Goal: Task Accomplishment & Management: Complete application form

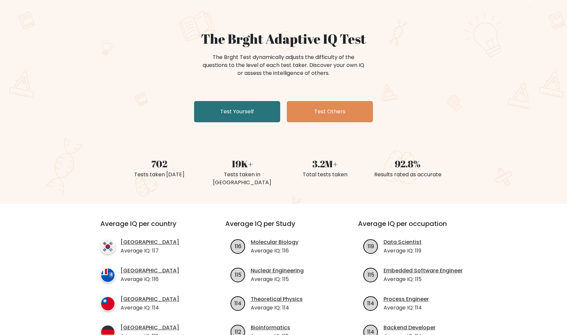
scroll to position [36, 0]
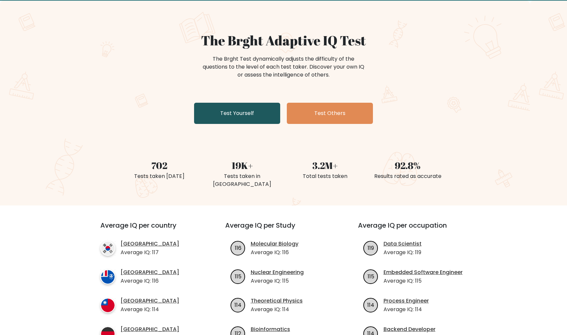
click at [247, 116] on link "Test Yourself" at bounding box center [237, 113] width 86 height 21
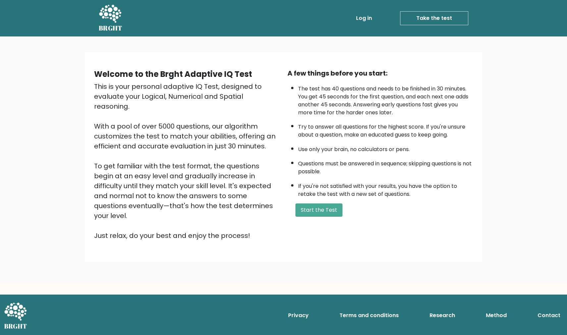
click at [323, 212] on div "A few things before you start: The test has 40 questions and needs to be finish…" at bounding box center [379, 154] width 193 height 172
click at [323, 217] on button "Start the Test" at bounding box center [318, 209] width 47 height 13
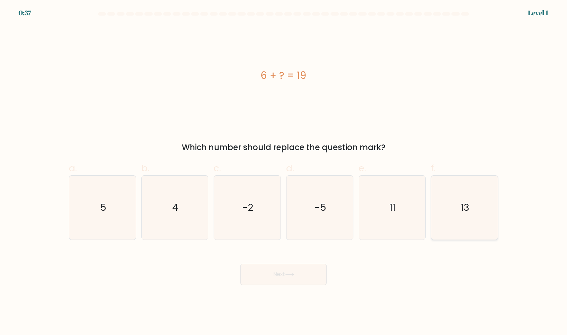
click at [467, 214] on text "13" at bounding box center [465, 207] width 9 height 13
click at [284, 172] on input "f. 13" at bounding box center [283, 170] width 0 height 4
radio input "true"
click at [294, 279] on button "Next" at bounding box center [283, 274] width 86 height 21
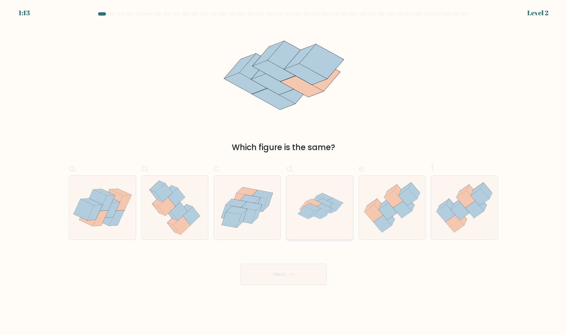
click at [320, 203] on icon at bounding box center [314, 201] width 16 height 7
click at [284, 172] on input "d." at bounding box center [283, 170] width 0 height 4
radio input "true"
click at [290, 265] on button "Next" at bounding box center [283, 274] width 86 height 21
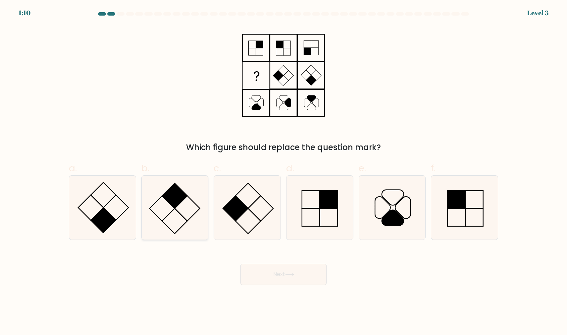
click at [181, 208] on icon at bounding box center [175, 207] width 64 height 64
click at [283, 172] on input "b." at bounding box center [283, 170] width 0 height 4
radio input "true"
click at [297, 275] on button "Next" at bounding box center [283, 274] width 86 height 21
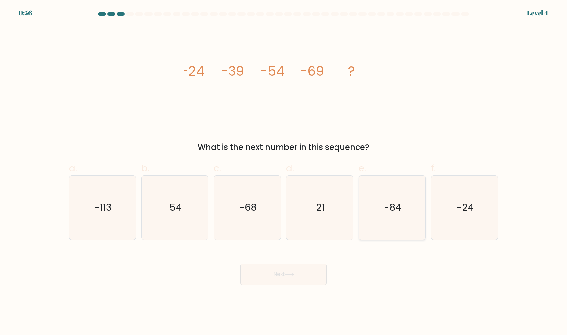
click at [421, 218] on icon "-84" at bounding box center [392, 207] width 64 height 64
click at [284, 172] on input "e. -84" at bounding box center [283, 170] width 0 height 4
radio input "true"
click at [293, 280] on button "Next" at bounding box center [283, 274] width 86 height 21
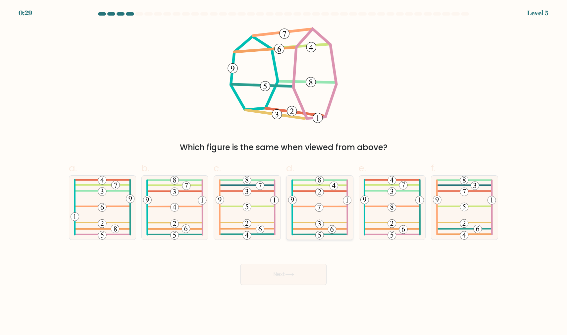
click at [329, 195] on icon at bounding box center [319, 207] width 63 height 64
click at [284, 172] on input "d." at bounding box center [283, 170] width 0 height 4
radio input "true"
click at [293, 270] on button "Next" at bounding box center [283, 274] width 86 height 21
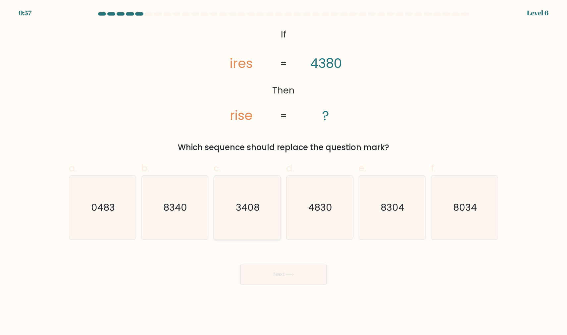
click at [251, 219] on icon "3408" at bounding box center [247, 207] width 64 height 64
click at [283, 172] on input "c. 3408" at bounding box center [283, 170] width 0 height 4
radio input "true"
click at [299, 279] on button "Next" at bounding box center [283, 274] width 86 height 21
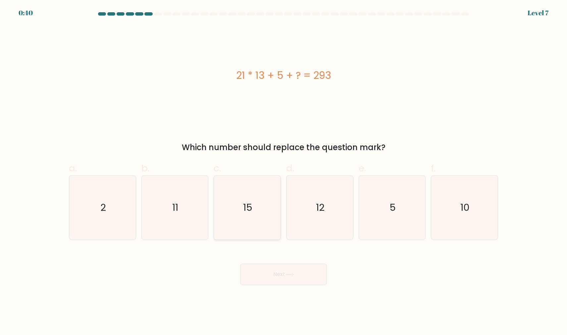
click at [251, 196] on icon "15" at bounding box center [247, 207] width 64 height 64
click at [283, 172] on input "c. 15" at bounding box center [283, 170] width 0 height 4
radio input "true"
click at [282, 273] on button "Next" at bounding box center [283, 274] width 86 height 21
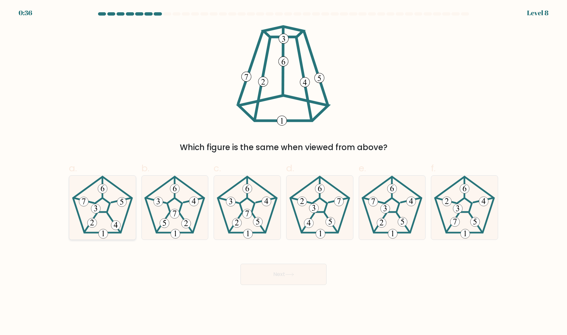
click at [101, 208] on icon at bounding box center [103, 207] width 64 height 64
click at [283, 172] on input "a." at bounding box center [283, 170] width 0 height 4
radio input "true"
click at [293, 272] on button "Next" at bounding box center [283, 274] width 86 height 21
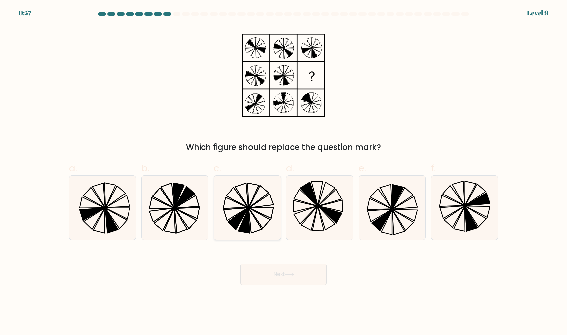
click at [262, 210] on icon at bounding box center [247, 207] width 64 height 64
click at [283, 172] on input "c." at bounding box center [283, 170] width 0 height 4
radio input "true"
click at [299, 277] on button "Next" at bounding box center [283, 274] width 86 height 21
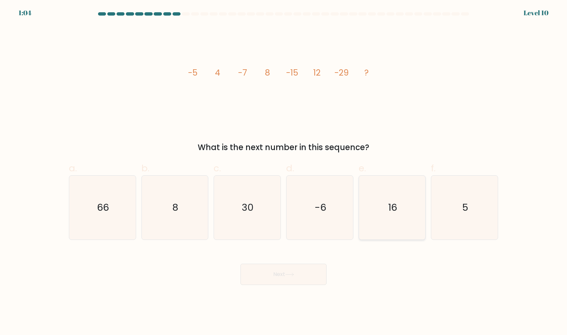
click at [386, 180] on icon "16" at bounding box center [392, 207] width 64 height 64
click at [284, 172] on input "e. 16" at bounding box center [283, 170] width 0 height 4
radio input "true"
click at [262, 270] on button "Next" at bounding box center [283, 274] width 86 height 21
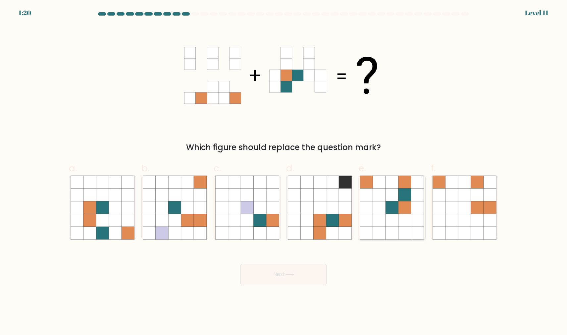
click at [395, 192] on icon at bounding box center [392, 194] width 13 height 13
click at [284, 172] on input "e." at bounding box center [283, 170] width 0 height 4
radio input "true"
click at [300, 270] on button "Next" at bounding box center [283, 274] width 86 height 21
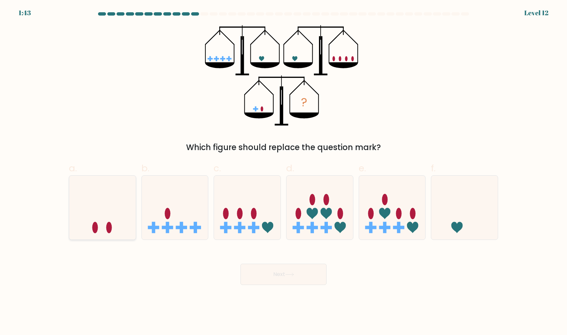
click at [105, 208] on icon at bounding box center [102, 207] width 67 height 55
click at [283, 172] on input "a." at bounding box center [283, 170] width 0 height 4
radio input "true"
click at [260, 270] on button "Next" at bounding box center [283, 274] width 86 height 21
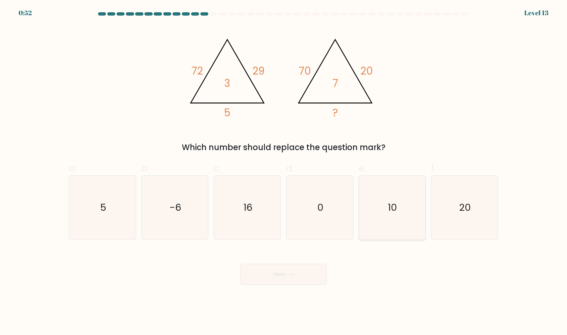
click at [367, 218] on icon "10" at bounding box center [392, 207] width 64 height 64
click at [284, 172] on input "e. 10" at bounding box center [283, 170] width 0 height 4
radio input "true"
click at [293, 274] on icon at bounding box center [289, 274] width 8 height 3
click at [288, 274] on icon at bounding box center [289, 275] width 9 height 4
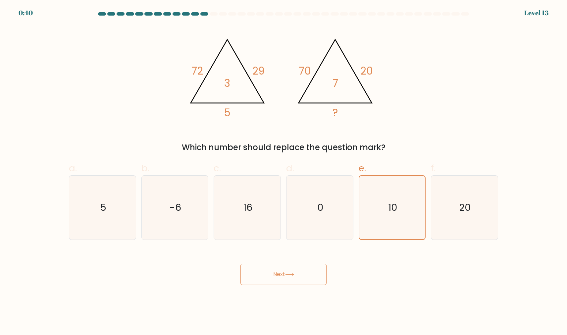
click at [263, 276] on button "Next" at bounding box center [283, 274] width 86 height 21
click at [425, 125] on div "@import url('https://fonts.googleapis.com/css?family=Abril+Fatface:400,100,100i…" at bounding box center [283, 89] width 437 height 128
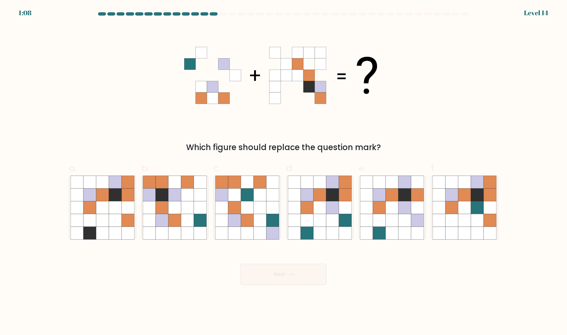
drag, startPoint x: 302, startPoint y: 76, endPoint x: 235, endPoint y: 80, distance: 66.4
click at [233, 80] on 1 at bounding box center [280, 75] width 193 height 57
drag, startPoint x: 282, startPoint y: 44, endPoint x: 331, endPoint y: 94, distance: 70.0
click at [331, 94] on icon at bounding box center [283, 75] width 199 height 100
drag, startPoint x: 329, startPoint y: 99, endPoint x: 265, endPoint y: 48, distance: 81.6
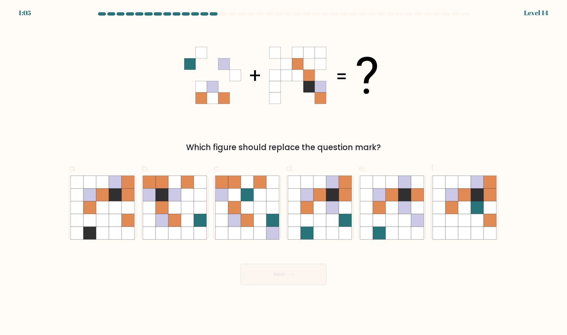
click at [265, 48] on icon at bounding box center [283, 75] width 199 height 100
drag, startPoint x: 301, startPoint y: 72, endPoint x: 251, endPoint y: 71, distance: 50.7
click at [251, 71] on icon at bounding box center [283, 75] width 199 height 100
drag, startPoint x: 270, startPoint y: 49, endPoint x: 346, endPoint y: 102, distance: 93.5
click at [347, 103] on icon at bounding box center [283, 75] width 199 height 100
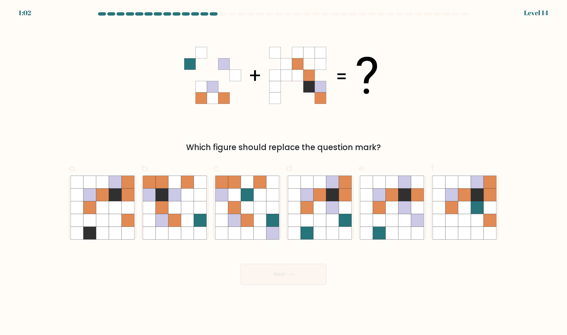
click at [330, 94] on icon at bounding box center [283, 75] width 199 height 100
click at [312, 83] on icon at bounding box center [308, 86] width 11 height 11
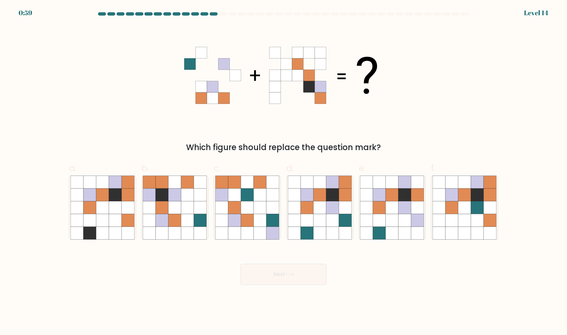
drag, startPoint x: 329, startPoint y: 109, endPoint x: 275, endPoint y: 48, distance: 81.6
click at [275, 48] on icon at bounding box center [283, 75] width 199 height 100
drag, startPoint x: 287, startPoint y: 57, endPoint x: 193, endPoint y: 58, distance: 94.7
click at [193, 58] on 1 at bounding box center [280, 75] width 193 height 57
drag, startPoint x: 179, startPoint y: 56, endPoint x: 247, endPoint y: 96, distance: 78.7
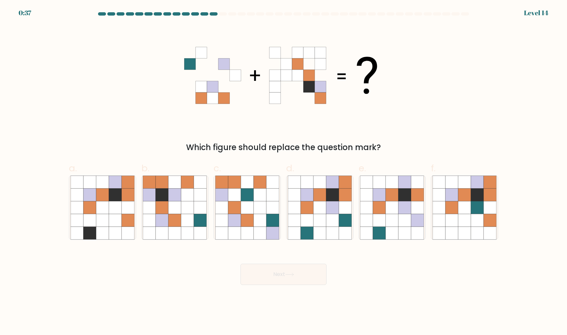
click at [249, 98] on div "Which figure should replace the question mark?" at bounding box center [283, 89] width 437 height 128
drag, startPoint x: 232, startPoint y: 103, endPoint x: 184, endPoint y: 59, distance: 65.2
click at [184, 59] on div "Which figure should replace the question mark?" at bounding box center [283, 89] width 437 height 128
drag, startPoint x: 188, startPoint y: 65, endPoint x: 275, endPoint y: 69, distance: 87.5
click at [275, 69] on 1 at bounding box center [280, 75] width 193 height 57
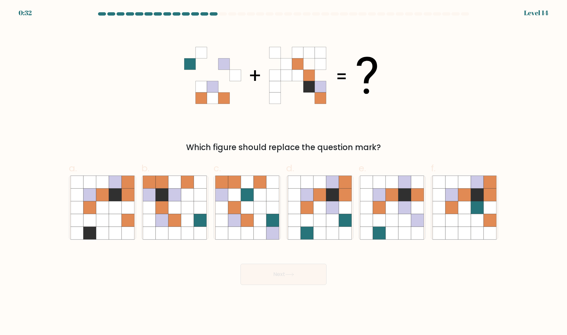
drag, startPoint x: 307, startPoint y: 75, endPoint x: 203, endPoint y: 85, distance: 104.2
click at [203, 85] on 1 at bounding box center [280, 75] width 193 height 57
click at [338, 221] on icon at bounding box center [332, 220] width 13 height 13
click at [284, 172] on input "d." at bounding box center [283, 170] width 0 height 4
radio input "true"
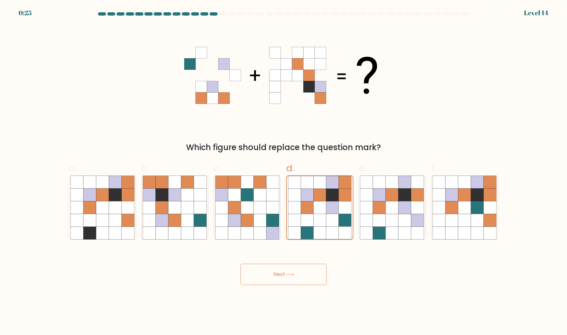
click at [304, 280] on button "Next" at bounding box center [283, 274] width 86 height 21
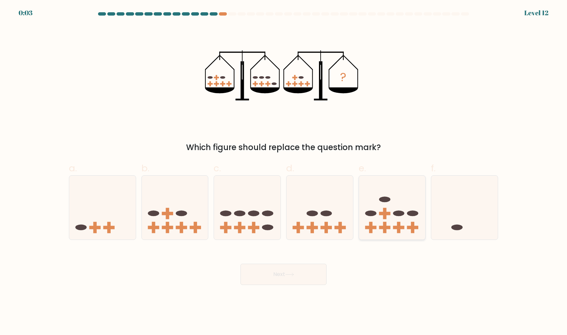
click at [372, 200] on icon at bounding box center [392, 207] width 67 height 55
click at [284, 172] on input "e." at bounding box center [283, 170] width 0 height 4
radio input "true"
click at [319, 278] on button "Next" at bounding box center [283, 274] width 86 height 21
click at [309, 276] on button "Next" at bounding box center [283, 274] width 86 height 21
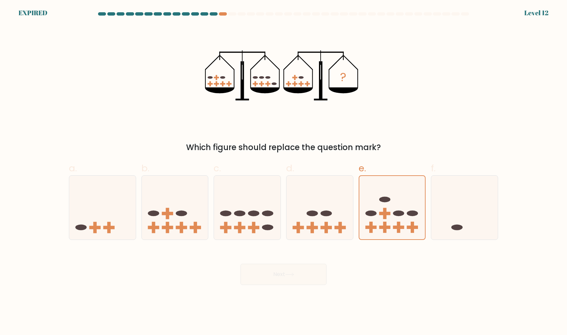
click at [279, 269] on div "Next" at bounding box center [283, 266] width 437 height 37
click at [287, 275] on div "Next" at bounding box center [283, 266] width 437 height 37
click at [359, 275] on div "Next" at bounding box center [283, 266] width 437 height 37
click at [280, 271] on div "Next" at bounding box center [283, 266] width 437 height 37
click at [333, 183] on icon at bounding box center [319, 207] width 67 height 55
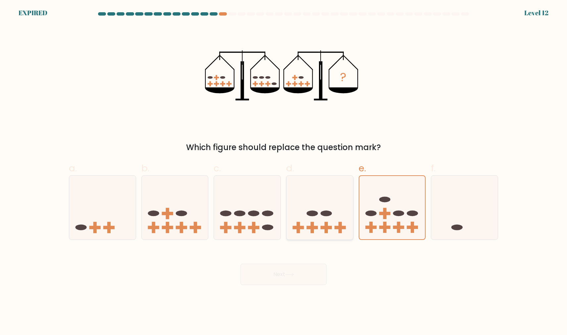
click at [284, 172] on input "d." at bounding box center [283, 170] width 0 height 4
radio input "true"
click at [381, 184] on icon at bounding box center [392, 207] width 67 height 55
click at [284, 172] on input "e." at bounding box center [283, 170] width 0 height 4
radio input "true"
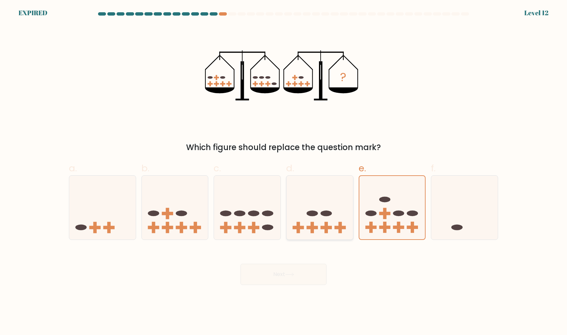
click at [314, 188] on icon at bounding box center [319, 207] width 67 height 55
click at [284, 172] on input "d." at bounding box center [283, 170] width 0 height 4
radio input "true"
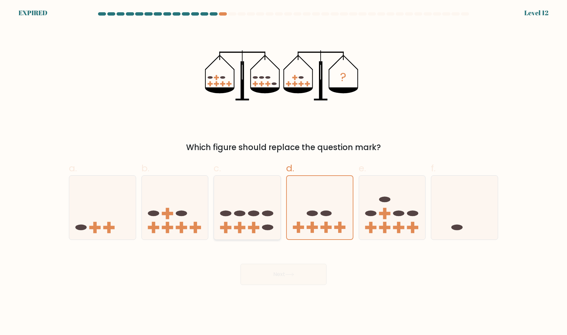
click at [250, 193] on icon at bounding box center [247, 207] width 67 height 55
click at [283, 172] on input "c." at bounding box center [283, 170] width 0 height 4
radio input "true"
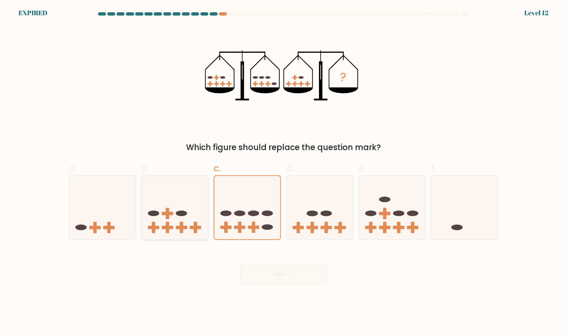
click at [174, 189] on icon at bounding box center [175, 207] width 67 height 55
click at [283, 172] on input "b." at bounding box center [283, 170] width 0 height 4
radio input "true"
click at [101, 189] on icon at bounding box center [102, 207] width 67 height 55
click at [283, 172] on input "a." at bounding box center [283, 170] width 0 height 4
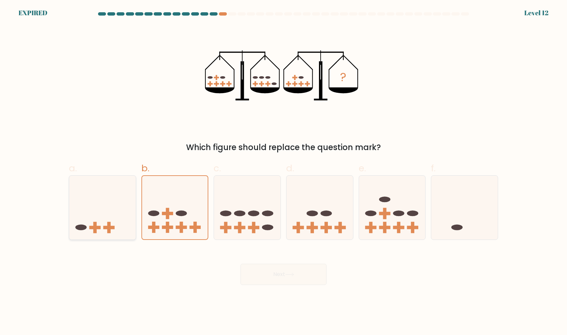
radio input "true"
click at [455, 185] on icon at bounding box center [464, 207] width 67 height 55
click at [284, 172] on input "f." at bounding box center [283, 170] width 0 height 4
radio input "true"
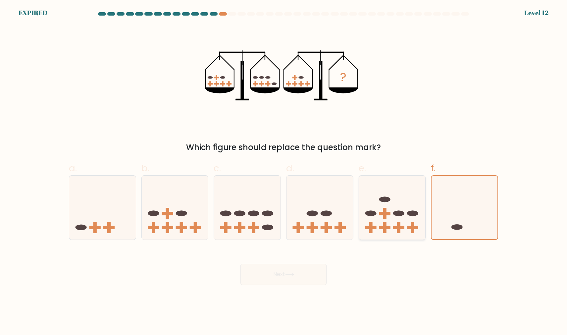
click at [387, 188] on icon at bounding box center [392, 207] width 67 height 55
click at [284, 172] on input "e." at bounding box center [283, 170] width 0 height 4
radio input "true"
click at [300, 274] on div "Next" at bounding box center [283, 266] width 437 height 37
click at [291, 273] on div "Next" at bounding box center [283, 266] width 437 height 37
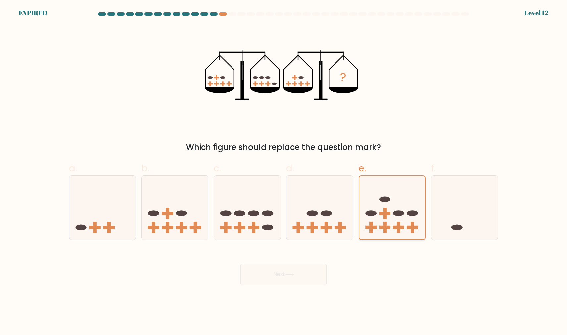
click at [384, 197] on ellipse at bounding box center [384, 200] width 11 height 6
click at [284, 172] on input "e." at bounding box center [283, 170] width 0 height 4
click at [292, 272] on div "Next" at bounding box center [283, 266] width 437 height 37
click at [388, 224] on icon at bounding box center [392, 207] width 66 height 55
click at [284, 172] on input "e." at bounding box center [283, 170] width 0 height 4
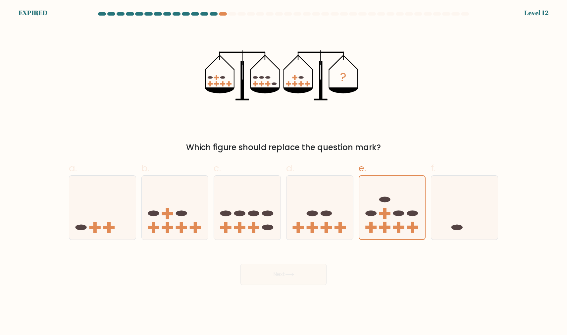
click at [363, 268] on div "Next" at bounding box center [283, 266] width 437 height 37
click at [339, 65] on icon "?" at bounding box center [283, 75] width 157 height 100
drag, startPoint x: 318, startPoint y: 70, endPoint x: 392, endPoint y: 84, distance: 75.6
click at [392, 84] on div "? Which figure should replace the question mark?" at bounding box center [283, 89] width 437 height 128
drag, startPoint x: 392, startPoint y: 84, endPoint x: 168, endPoint y: 74, distance: 224.8
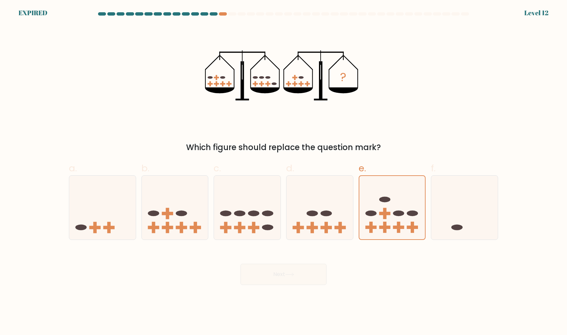
click at [169, 74] on div "? Which figure should replace the question mark?" at bounding box center [283, 89] width 437 height 128
click at [168, 74] on div "? Which figure should replace the question mark?" at bounding box center [283, 89] width 437 height 128
click at [275, 272] on div "Next" at bounding box center [283, 266] width 437 height 37
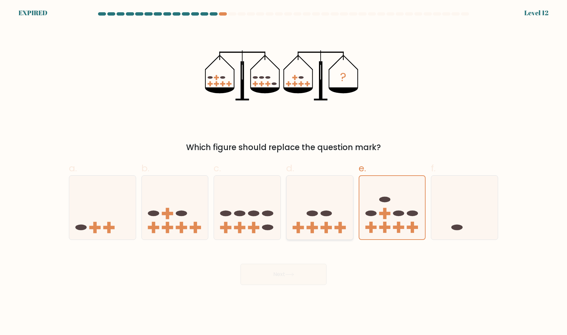
click at [308, 220] on icon at bounding box center [319, 207] width 67 height 55
click at [284, 172] on input "d." at bounding box center [283, 170] width 0 height 4
radio input "true"
click at [372, 212] on ellipse at bounding box center [370, 213] width 11 height 6
click at [284, 172] on input "e." at bounding box center [283, 170] width 0 height 4
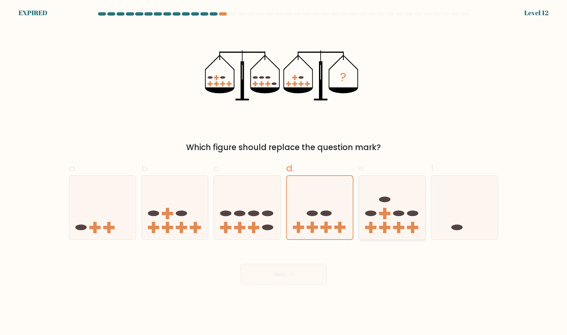
radio input "true"
click at [372, 212] on ellipse at bounding box center [370, 213] width 11 height 6
click at [284, 172] on input "e." at bounding box center [283, 170] width 0 height 4
click at [372, 212] on ellipse at bounding box center [370, 213] width 11 height 6
click at [284, 172] on input "e." at bounding box center [283, 170] width 0 height 4
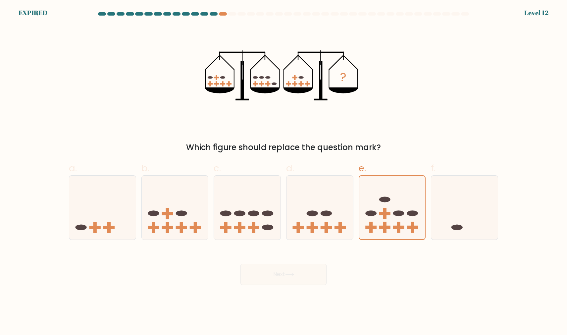
click at [282, 273] on div "Next" at bounding box center [283, 266] width 437 height 37
click at [444, 108] on div "? Which figure should replace the question mark?" at bounding box center [283, 89] width 437 height 128
click at [220, 15] on div at bounding box center [223, 13] width 8 height 3
click at [227, 13] on at bounding box center [283, 13] width 372 height 3
click at [232, 14] on div at bounding box center [232, 13] width 8 height 3
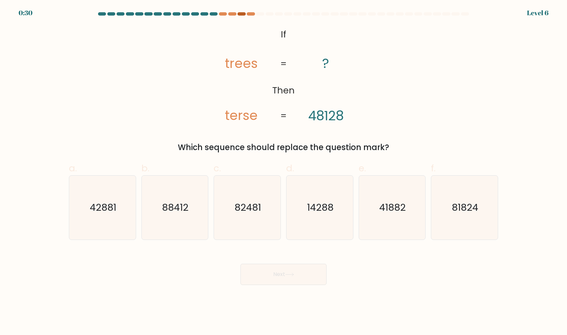
click at [240, 14] on div at bounding box center [241, 13] width 8 height 3
click at [223, 12] on div at bounding box center [223, 13] width 8 height 3
click at [228, 12] on at bounding box center [283, 13] width 372 height 3
click at [231, 12] on div at bounding box center [232, 13] width 8 height 3
click at [240, 13] on div at bounding box center [241, 13] width 8 height 3
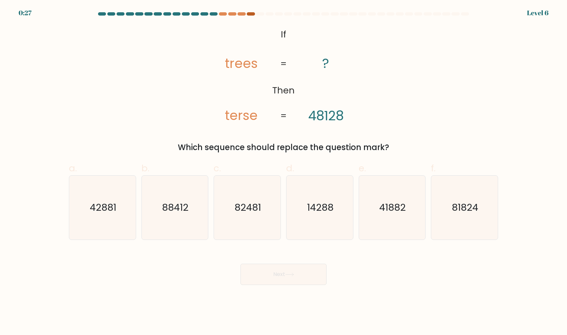
click at [250, 13] on div at bounding box center [251, 13] width 8 height 3
click at [224, 15] on div at bounding box center [223, 13] width 8 height 3
click at [215, 14] on div at bounding box center [214, 13] width 8 height 3
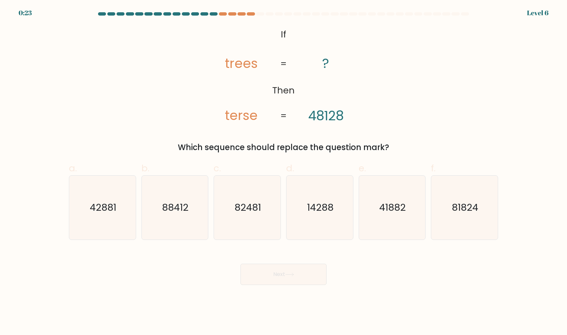
click at [169, 127] on div "@import url('https://fonts.googleapis.com/css?family=Abril+Fatface:400,100,100i…" at bounding box center [283, 89] width 437 height 128
click at [394, 212] on text "41882" at bounding box center [392, 207] width 26 height 13
click at [284, 172] on input "e. 41882" at bounding box center [283, 170] width 0 height 4
radio input "true"
click at [297, 265] on button "Next" at bounding box center [283, 274] width 86 height 21
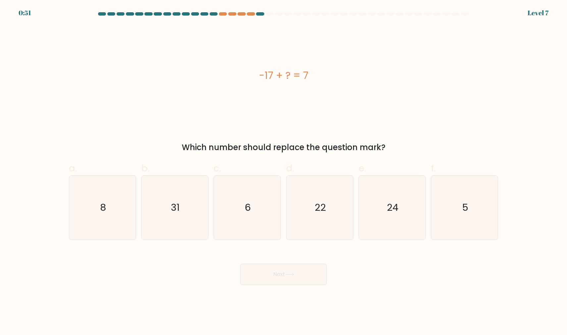
click at [250, 11] on div "0:51 Level 7" at bounding box center [283, 9] width 567 height 18
click at [252, 15] on div at bounding box center [251, 13] width 8 height 3
click at [251, 14] on div at bounding box center [251, 13] width 8 height 3
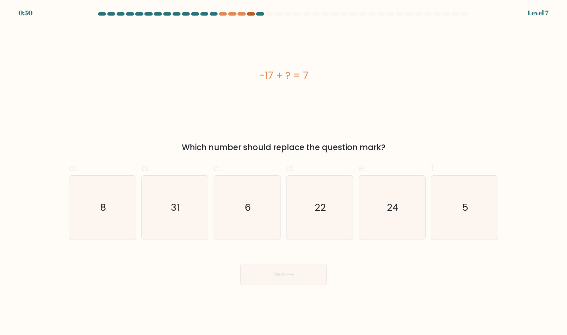
click at [251, 14] on div at bounding box center [251, 13] width 8 height 3
click at [237, 14] on div at bounding box center [241, 13] width 8 height 3
click at [230, 14] on div at bounding box center [232, 13] width 8 height 3
click at [224, 13] on div at bounding box center [223, 13] width 8 height 3
click at [382, 216] on icon "24" at bounding box center [392, 207] width 64 height 64
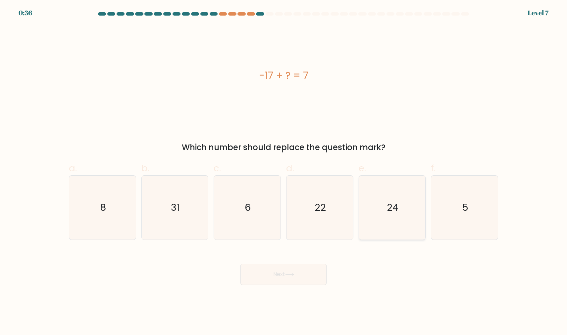
click at [284, 172] on input "e. 24" at bounding box center [283, 170] width 0 height 4
radio input "true"
click at [292, 276] on button "Next" at bounding box center [283, 274] width 86 height 21
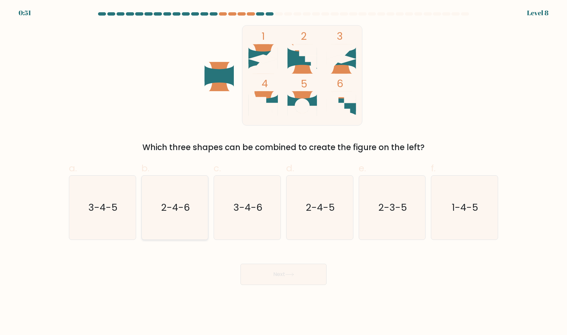
click at [164, 215] on icon "2-4-6" at bounding box center [175, 207] width 64 height 64
click at [283, 172] on input "b. 2-4-6" at bounding box center [283, 170] width 0 height 4
radio input "true"
click at [262, 275] on button "Next" at bounding box center [283, 274] width 86 height 21
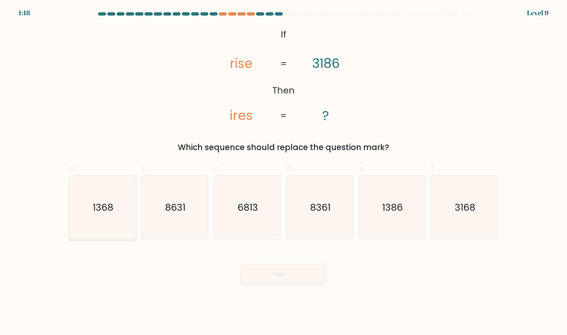
click at [92, 218] on icon "1368" at bounding box center [103, 207] width 64 height 64
click at [283, 172] on input "a. 1368" at bounding box center [283, 170] width 0 height 4
radio input "true"
click at [284, 270] on button "Next" at bounding box center [283, 274] width 86 height 21
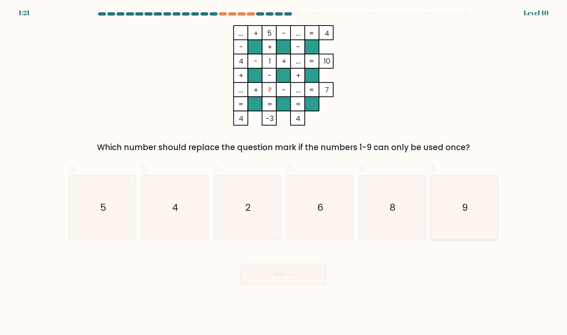
click at [463, 201] on text "9" at bounding box center [465, 207] width 6 height 13
click at [284, 172] on input "f. 9" at bounding box center [283, 170] width 0 height 4
radio input "true"
click at [273, 277] on button "Next" at bounding box center [283, 274] width 86 height 21
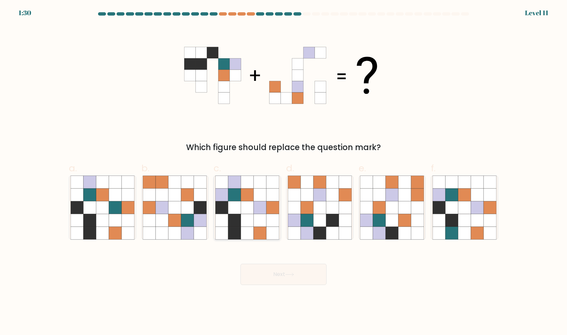
click at [239, 207] on icon at bounding box center [234, 207] width 13 height 13
click at [283, 172] on input "c." at bounding box center [283, 170] width 0 height 4
radio input "true"
click at [292, 276] on icon at bounding box center [289, 275] width 9 height 4
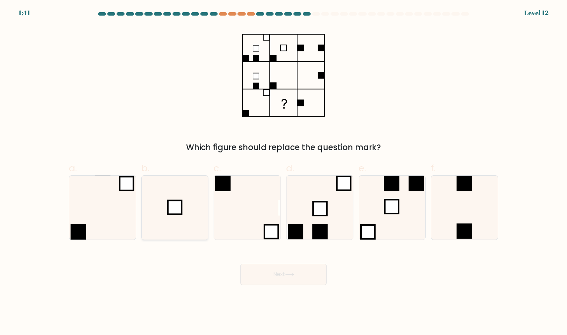
click at [189, 205] on icon at bounding box center [175, 207] width 64 height 64
click at [283, 172] on input "b." at bounding box center [283, 170] width 0 height 4
radio input "true"
click at [279, 278] on button "Next" at bounding box center [283, 274] width 86 height 21
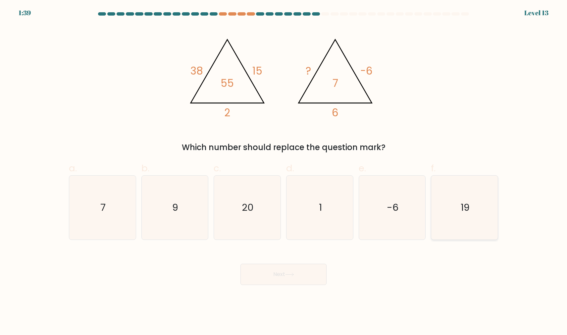
click at [463, 195] on icon "19" at bounding box center [464, 207] width 64 height 64
click at [284, 172] on input "f. 19" at bounding box center [283, 170] width 0 height 4
radio input "true"
click at [260, 233] on icon "20" at bounding box center [247, 207] width 64 height 64
click at [283, 172] on input "c. 20" at bounding box center [283, 170] width 0 height 4
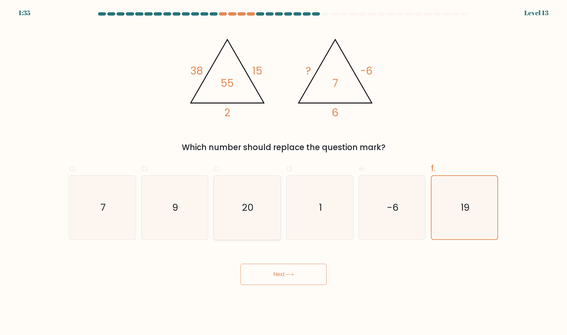
radio input "true"
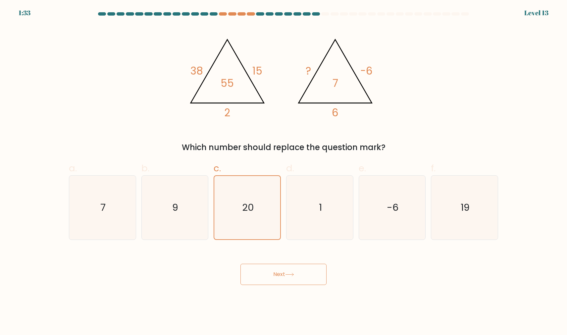
click at [280, 277] on button "Next" at bounding box center [283, 274] width 86 height 21
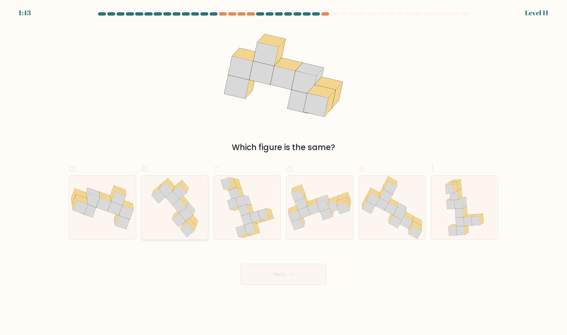
click at [187, 196] on icon at bounding box center [175, 207] width 54 height 64
click at [283, 172] on input "b." at bounding box center [283, 170] width 0 height 4
radio input "true"
click at [300, 272] on button "Next" at bounding box center [283, 274] width 86 height 21
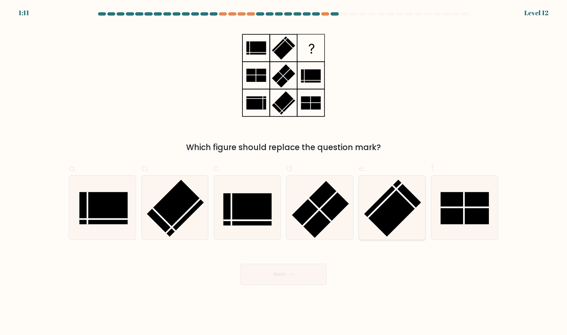
click at [395, 208] on rect at bounding box center [392, 207] width 57 height 57
click at [284, 172] on input "e." at bounding box center [283, 170] width 0 height 4
radio input "true"
click at [272, 275] on button "Next" at bounding box center [283, 274] width 86 height 21
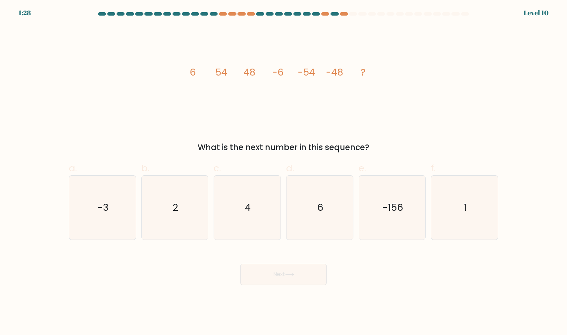
drag, startPoint x: 371, startPoint y: 146, endPoint x: 170, endPoint y: 150, distance: 201.7
click at [169, 150] on div "What is the next number in this sequence?" at bounding box center [283, 147] width 421 height 12
click at [232, 118] on icon "image/svg+xml 6 54 48 -6 -54 -48 ?" at bounding box center [283, 75] width 199 height 100
click at [379, 215] on icon "-156" at bounding box center [392, 207] width 64 height 64
click at [284, 172] on input "e. -156" at bounding box center [283, 170] width 0 height 4
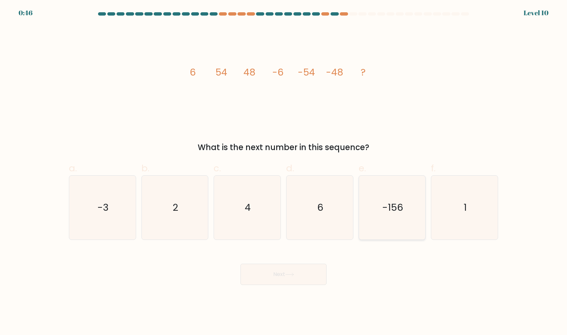
radio input "true"
click at [289, 277] on button "Next" at bounding box center [283, 274] width 86 height 21
click at [282, 268] on button "Next" at bounding box center [283, 274] width 86 height 21
click at [281, 276] on button "Next" at bounding box center [283, 274] width 86 height 21
click at [351, 278] on div "Next" at bounding box center [283, 266] width 437 height 37
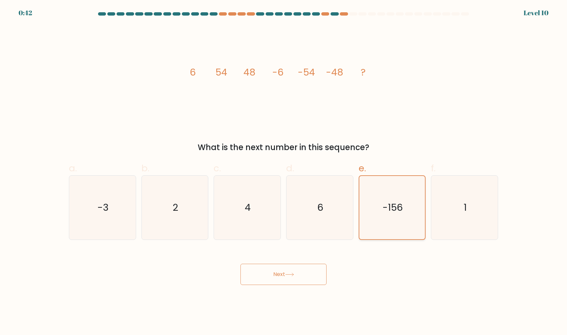
click at [390, 200] on icon "-156" at bounding box center [391, 207] width 63 height 63
click at [284, 172] on input "e. -156" at bounding box center [283, 170] width 0 height 4
click at [289, 270] on button "Next" at bounding box center [283, 274] width 86 height 21
click at [318, 202] on text "6" at bounding box center [320, 207] width 6 height 13
click at [284, 172] on input "d. 6" at bounding box center [283, 170] width 0 height 4
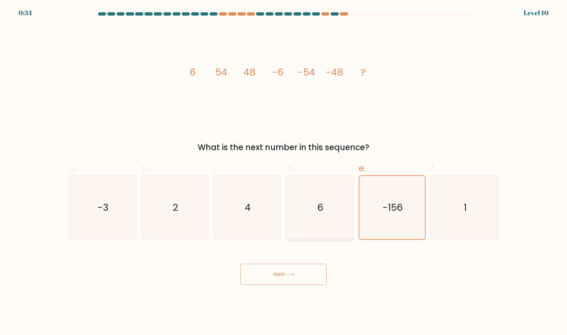
radio input "true"
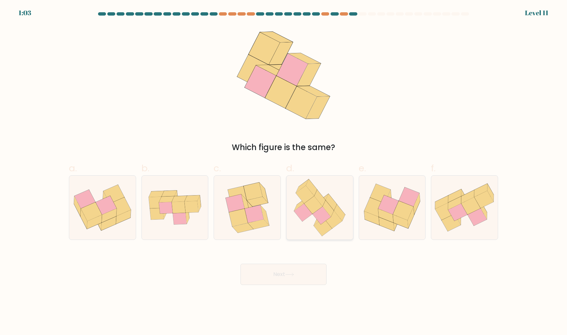
click at [326, 213] on icon at bounding box center [322, 215] width 18 height 18
click at [284, 172] on input "d." at bounding box center [283, 170] width 0 height 4
radio input "true"
click at [301, 274] on button "Next" at bounding box center [283, 274] width 86 height 21
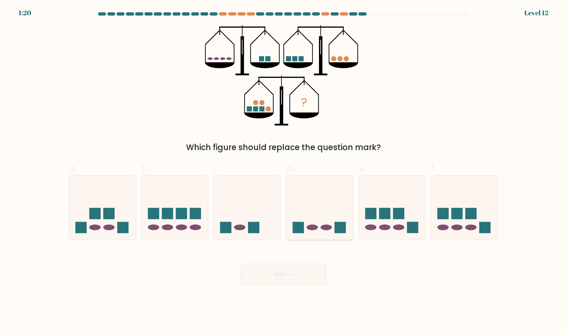
click at [320, 210] on icon at bounding box center [319, 207] width 67 height 55
click at [284, 172] on input "d." at bounding box center [283, 170] width 0 height 4
radio input "true"
click at [287, 278] on button "Next" at bounding box center [283, 274] width 86 height 21
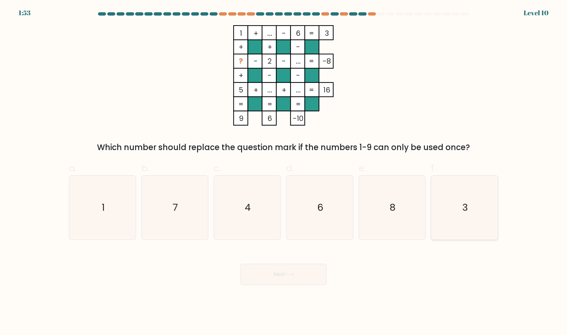
click at [465, 191] on icon "3" at bounding box center [464, 207] width 64 height 64
click at [284, 172] on input "f. 3" at bounding box center [283, 170] width 0 height 4
radio input "true"
click at [280, 272] on button "Next" at bounding box center [283, 274] width 86 height 21
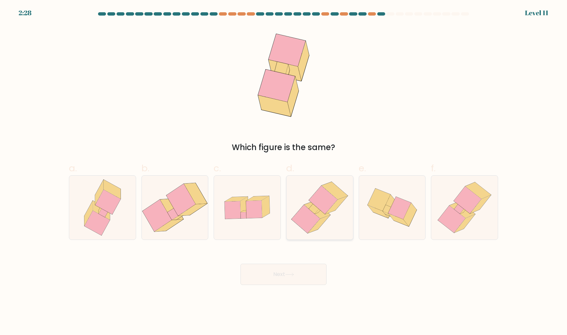
click at [328, 206] on icon at bounding box center [323, 199] width 28 height 28
click at [284, 172] on input "d." at bounding box center [283, 170] width 0 height 4
radio input "true"
click at [303, 277] on button "Next" at bounding box center [283, 274] width 86 height 21
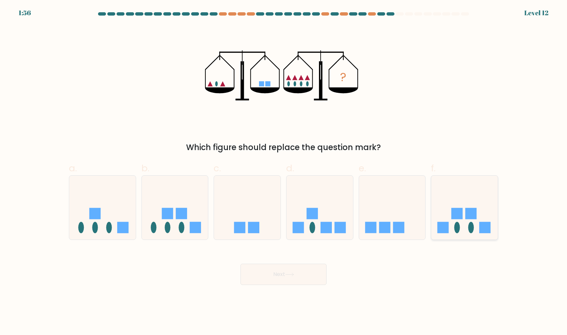
click at [436, 189] on icon at bounding box center [464, 207] width 67 height 55
click at [284, 172] on input "f." at bounding box center [283, 170] width 0 height 4
radio input "true"
click at [279, 273] on button "Next" at bounding box center [283, 274] width 86 height 21
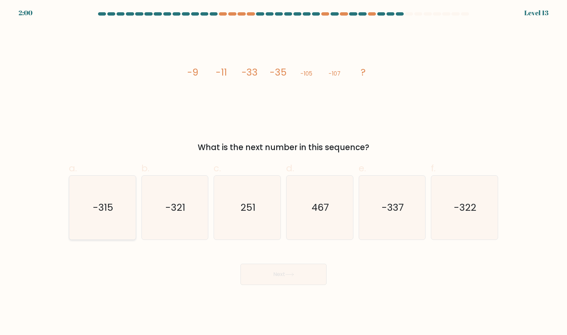
click at [98, 207] on text "-315" at bounding box center [103, 207] width 21 height 13
click at [283, 172] on input "a. -315" at bounding box center [283, 170] width 0 height 4
radio input "true"
click at [264, 275] on button "Next" at bounding box center [283, 274] width 86 height 21
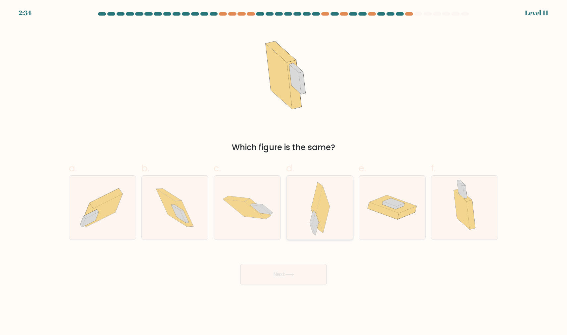
click at [313, 210] on icon at bounding box center [320, 207] width 19 height 51
click at [284, 172] on input "d." at bounding box center [283, 170] width 0 height 4
radio input "true"
click at [297, 277] on button "Next" at bounding box center [283, 274] width 86 height 21
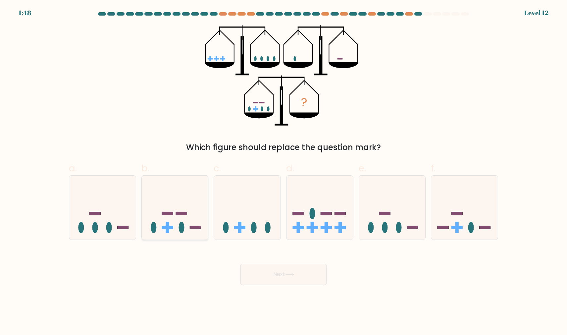
click at [179, 222] on icon at bounding box center [175, 207] width 67 height 55
click at [283, 172] on input "b." at bounding box center [283, 170] width 0 height 4
radio input "true"
click at [260, 271] on button "Next" at bounding box center [283, 274] width 86 height 21
click at [293, 276] on icon at bounding box center [289, 274] width 8 height 3
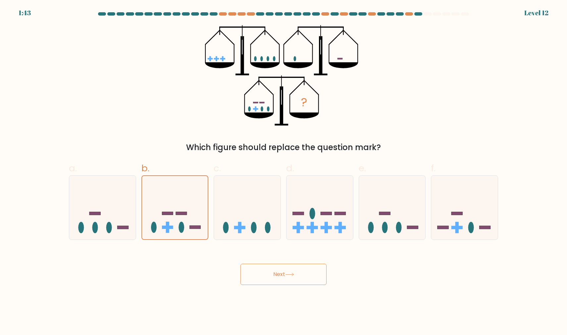
click at [277, 274] on button "Next" at bounding box center [283, 274] width 86 height 21
click at [299, 274] on button "Next" at bounding box center [283, 274] width 86 height 21
click at [291, 274] on icon at bounding box center [289, 275] width 9 height 4
click at [276, 274] on button "Next" at bounding box center [283, 274] width 86 height 21
click at [312, 276] on button "Next" at bounding box center [283, 274] width 86 height 21
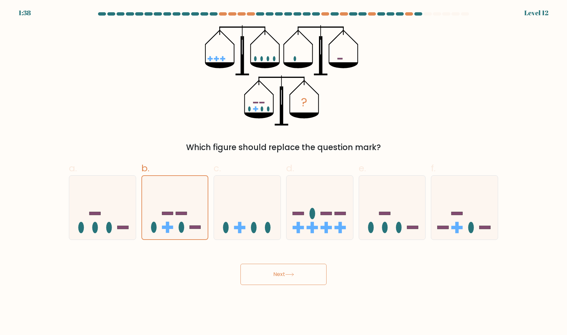
click at [204, 286] on body "1:38 Level 12" at bounding box center [283, 167] width 567 height 335
click at [409, 110] on div "? Which figure should replace the question mark?" at bounding box center [283, 89] width 437 height 128
click at [252, 200] on icon at bounding box center [247, 207] width 67 height 55
click at [283, 172] on input "c." at bounding box center [283, 170] width 0 height 4
radio input "true"
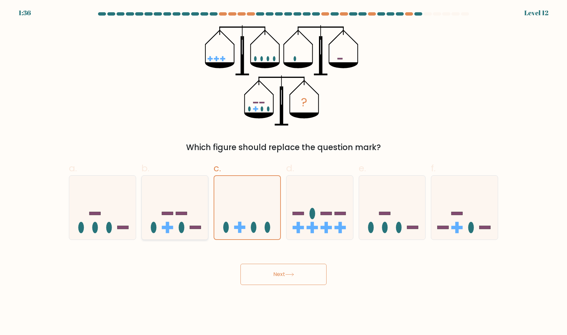
click at [166, 200] on icon at bounding box center [175, 207] width 67 height 55
click at [283, 172] on input "b." at bounding box center [283, 170] width 0 height 4
radio input "true"
click at [235, 201] on icon at bounding box center [247, 207] width 67 height 55
click at [283, 172] on input "c." at bounding box center [283, 170] width 0 height 4
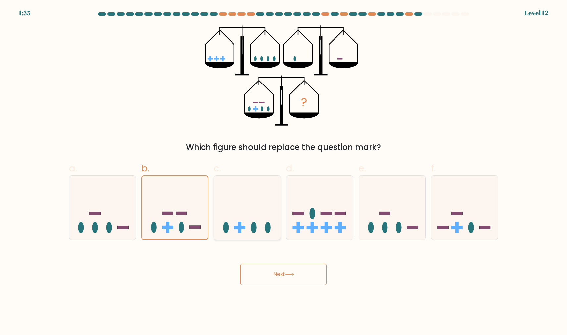
radio input "true"
click at [176, 201] on icon at bounding box center [175, 207] width 67 height 55
click at [283, 172] on input "b." at bounding box center [283, 170] width 0 height 4
radio input "true"
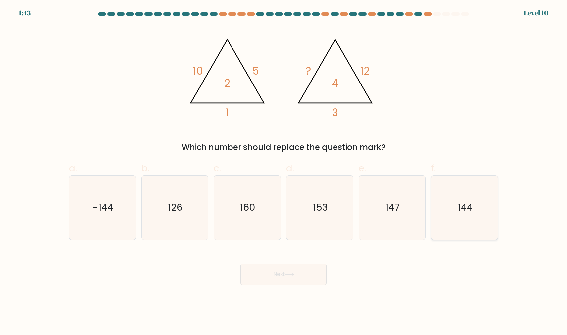
click at [479, 198] on icon "144" at bounding box center [464, 207] width 64 height 64
click at [284, 172] on input "f. 144" at bounding box center [283, 170] width 0 height 4
radio input "true"
click at [305, 276] on button "Next" at bounding box center [283, 274] width 86 height 21
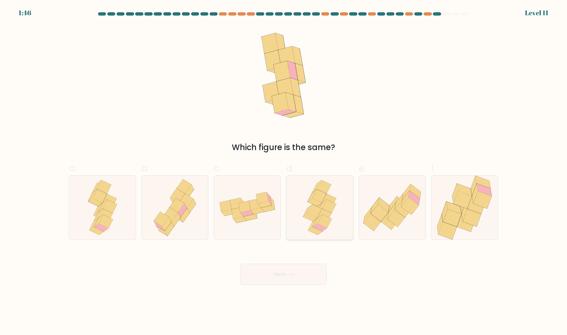
click at [313, 197] on icon at bounding box center [312, 195] width 9 height 12
click at [284, 172] on input "d." at bounding box center [283, 170] width 0 height 4
radio input "true"
click at [282, 274] on button "Next" at bounding box center [283, 274] width 86 height 21
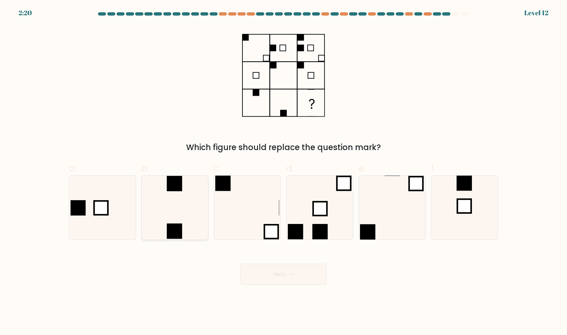
click at [161, 207] on icon at bounding box center [175, 207] width 64 height 64
click at [283, 172] on input "b." at bounding box center [283, 170] width 0 height 4
radio input "true"
click at [265, 275] on button "Next" at bounding box center [283, 274] width 86 height 21
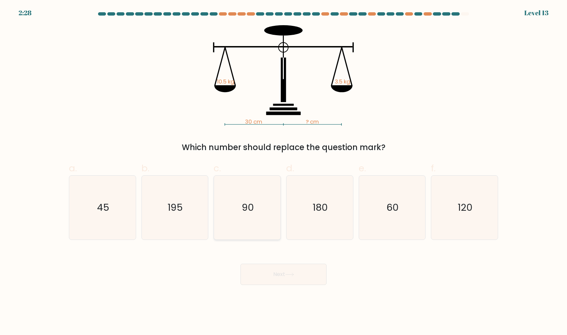
click at [255, 195] on icon "90" at bounding box center [247, 207] width 64 height 64
click at [283, 172] on input "c. 90" at bounding box center [283, 170] width 0 height 4
radio input "true"
click at [270, 268] on button "Next" at bounding box center [283, 274] width 86 height 21
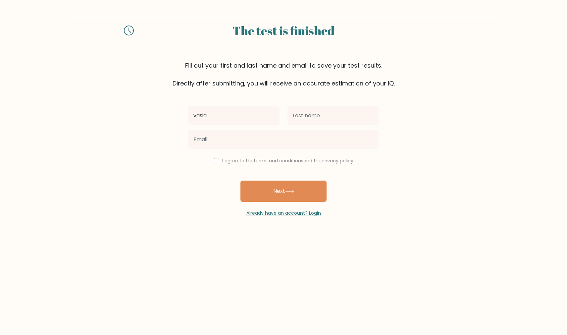
type input "vasia"
type input "p"
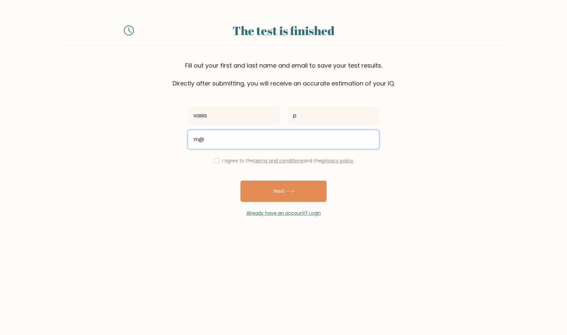
type input "m"
type input "vasiatestpup1@gmail.com"
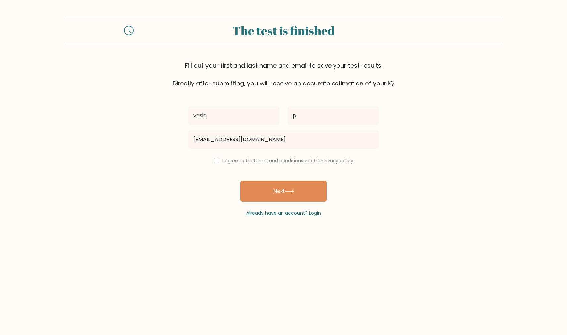
click at [215, 160] on input "checkbox" at bounding box center [216, 160] width 5 height 5
checkbox input "true"
click at [282, 192] on button "Next" at bounding box center [283, 190] width 86 height 21
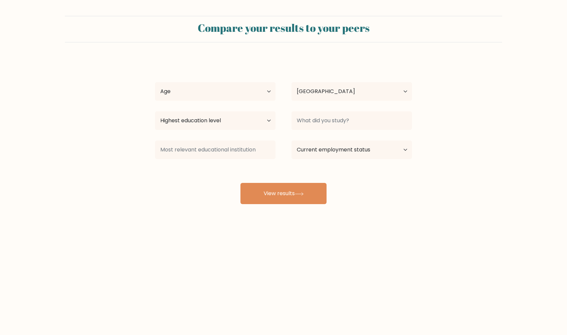
select select "PL"
select select "18_24"
select select "primary"
select select "student"
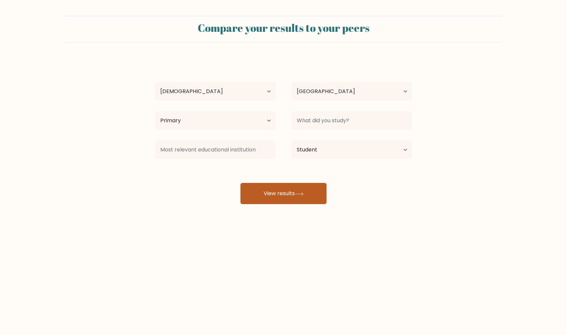
click at [309, 190] on button "View results" at bounding box center [283, 193] width 86 height 21
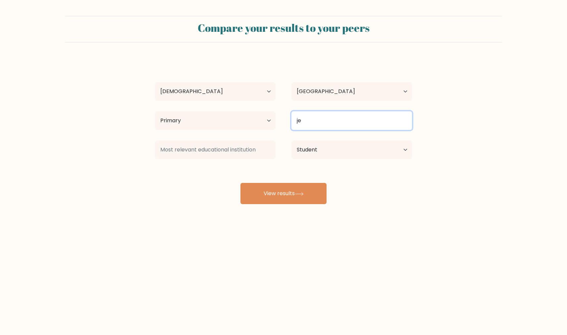
type input "j"
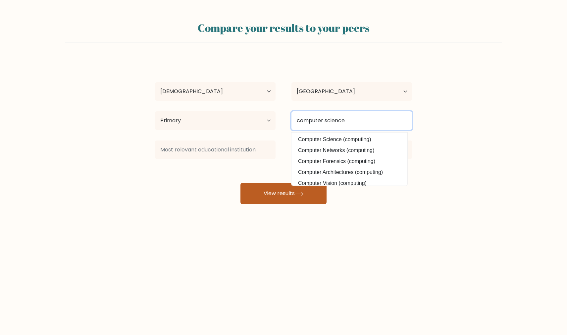
type input "computer science"
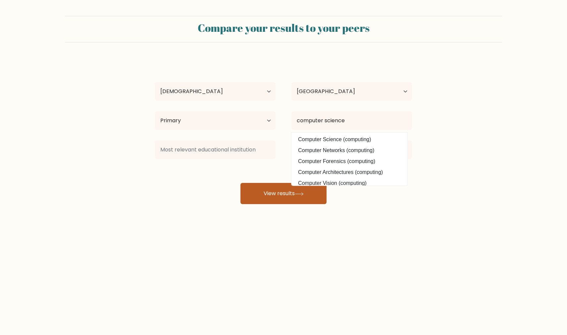
click at [290, 192] on button "View results" at bounding box center [283, 193] width 86 height 21
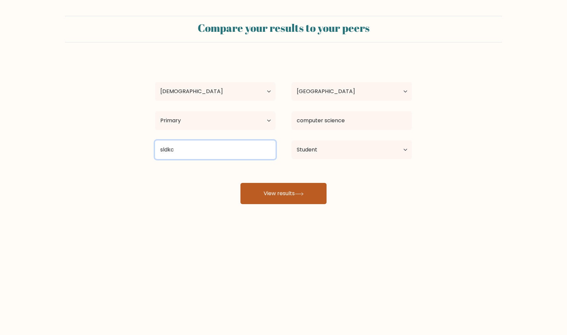
type input "sldkc"
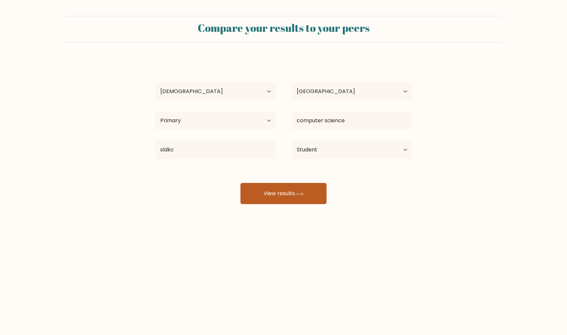
click at [258, 196] on button "View results" at bounding box center [283, 193] width 86 height 21
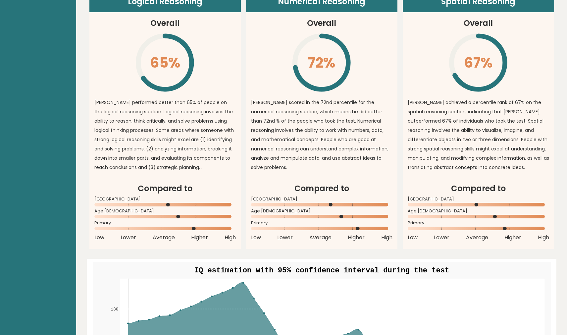
scroll to position [504, 0]
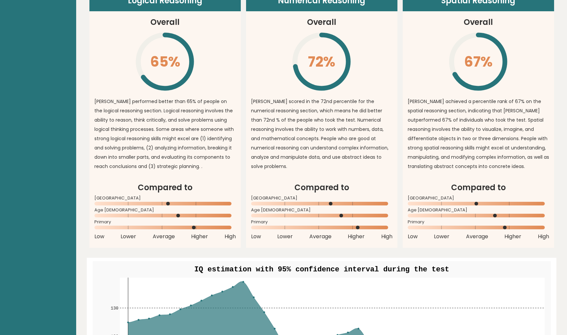
drag, startPoint x: 252, startPoint y: 204, endPoint x: 264, endPoint y: 204, distance: 11.9
click at [264, 204] on icon at bounding box center [321, 204] width 141 height 4
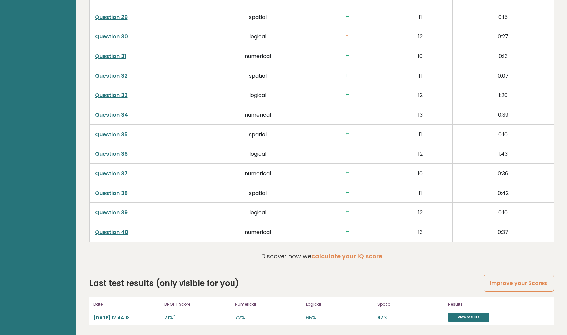
scroll to position [1622, 0]
drag, startPoint x: 177, startPoint y: 315, endPoint x: 162, endPoint y: 315, distance: 14.9
click at [162, 315] on div "Date 2025-09-14 12:44:18 BRGHT Score 71% * Numerical 72% Logical 65% Spatial 67…" at bounding box center [321, 311] width 465 height 28
click at [212, 300] on div "BRGHT Score 71% *" at bounding box center [197, 310] width 67 height 21
drag, startPoint x: 261, startPoint y: 257, endPoint x: 310, endPoint y: 260, distance: 49.8
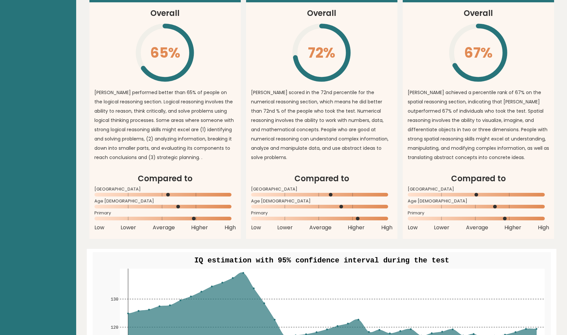
scroll to position [513, 0]
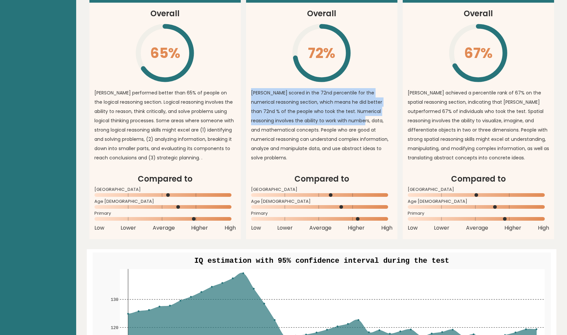
drag, startPoint x: 251, startPoint y: 92, endPoint x: 337, endPoint y: 119, distance: 90.4
click at [337, 119] on p "vasia scored in the 72nd percentile for the numerical reasoning section, which …" at bounding box center [321, 125] width 141 height 74
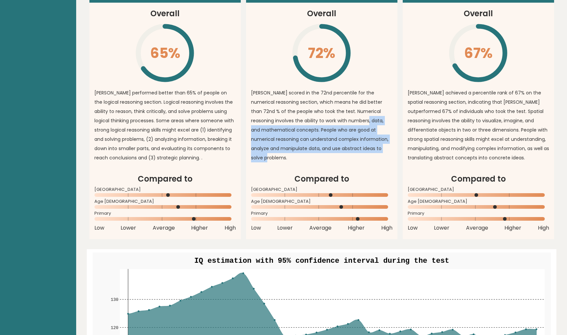
drag, startPoint x: 366, startPoint y: 149, endPoint x: 340, endPoint y: 121, distance: 37.7
click at [340, 121] on p "vasia scored in the 72nd percentile for the numerical reasoning section, which …" at bounding box center [321, 125] width 141 height 74
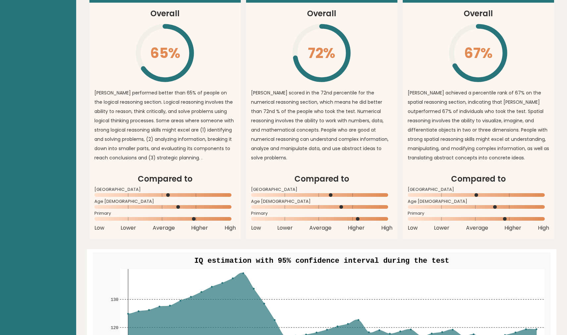
click at [362, 143] on p "vasia scored in the 72nd percentile for the numerical reasoning section, which …" at bounding box center [321, 125] width 141 height 74
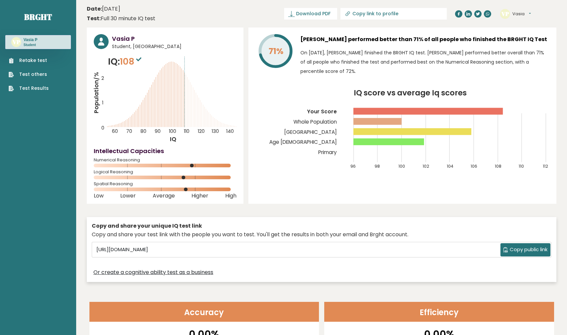
scroll to position [0, 0]
click at [43, 62] on link "Retake test" at bounding box center [29, 60] width 40 height 7
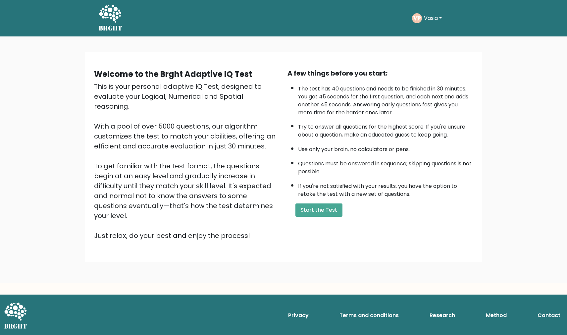
click at [332, 227] on div "Welcome to the Brght Adaptive IQ Test This is your personal adaptive IQ Test, d…" at bounding box center [283, 156] width 387 height 177
click at [331, 217] on button "Start the Test" at bounding box center [318, 209] width 47 height 13
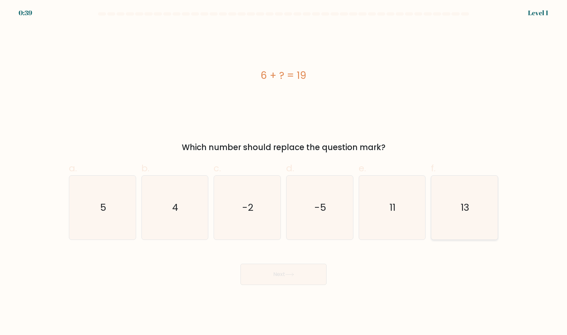
click at [465, 195] on icon "13" at bounding box center [464, 207] width 64 height 64
click at [284, 172] on input "f. 13" at bounding box center [283, 170] width 0 height 4
radio input "true"
click at [272, 280] on button "Next" at bounding box center [283, 274] width 86 height 21
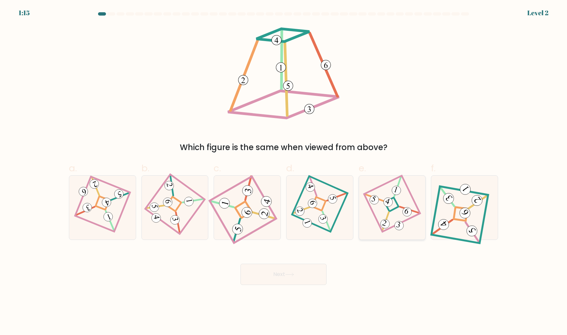
click at [396, 214] on icon at bounding box center [392, 207] width 44 height 51
click at [284, 172] on input "e." at bounding box center [283, 170] width 0 height 4
radio input "true"
click at [287, 275] on icon at bounding box center [289, 275] width 9 height 4
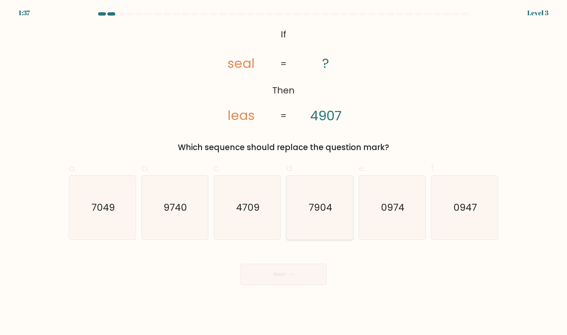
click at [319, 214] on icon "7904" at bounding box center [320, 207] width 64 height 64
click at [284, 172] on input "d. 7904" at bounding box center [283, 170] width 0 height 4
radio input "true"
click at [284, 274] on button "Next" at bounding box center [283, 274] width 86 height 21
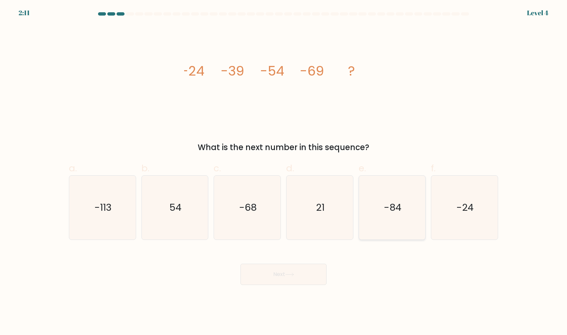
click at [407, 213] on icon "-84" at bounding box center [392, 207] width 64 height 64
click at [284, 172] on input "e. -84" at bounding box center [283, 170] width 0 height 4
radio input "true"
click at [288, 276] on button "Next" at bounding box center [283, 274] width 86 height 21
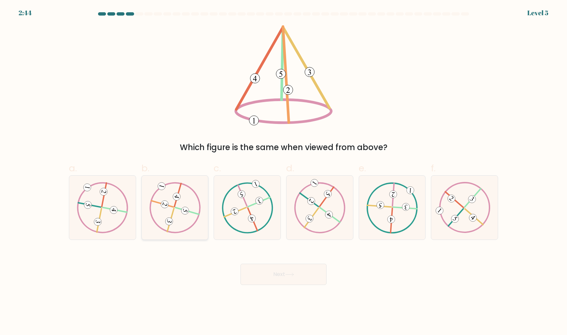
click at [182, 225] on icon at bounding box center [175, 207] width 52 height 51
click at [283, 172] on input "b." at bounding box center [283, 170] width 0 height 4
radio input "true"
click at [278, 276] on button "Next" at bounding box center [283, 274] width 86 height 21
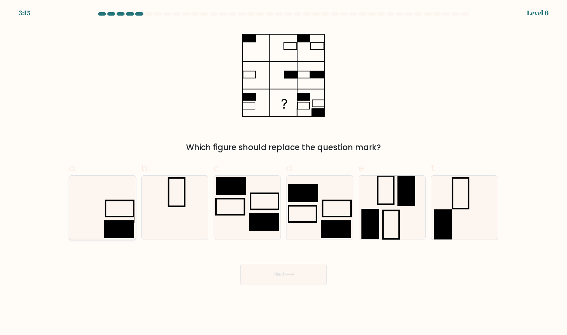
click at [86, 227] on icon at bounding box center [103, 207] width 64 height 64
click at [283, 172] on input "a." at bounding box center [283, 170] width 0 height 4
radio input "true"
click at [264, 276] on button "Next" at bounding box center [283, 274] width 86 height 21
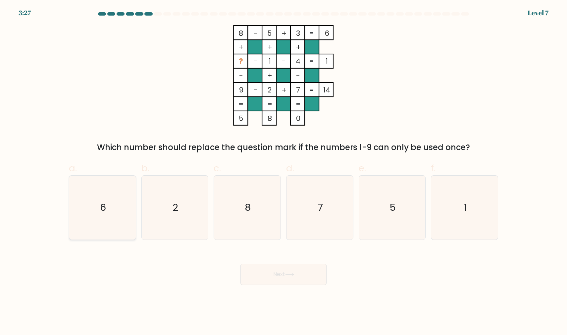
click at [112, 215] on icon "6" at bounding box center [103, 207] width 64 height 64
click at [283, 172] on input "a. 6" at bounding box center [283, 170] width 0 height 4
radio input "true"
click at [294, 275] on icon at bounding box center [289, 275] width 9 height 4
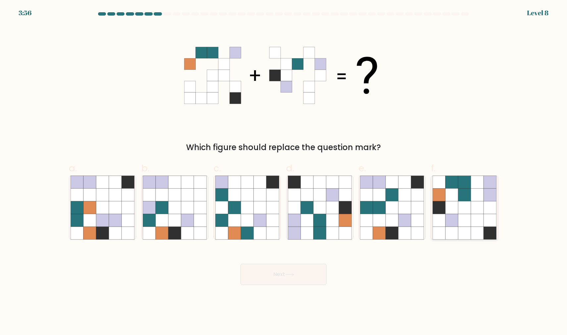
click at [474, 224] on icon at bounding box center [477, 220] width 13 height 13
click at [284, 172] on input "f." at bounding box center [283, 170] width 0 height 4
radio input "true"
click at [268, 278] on button "Next" at bounding box center [283, 274] width 86 height 21
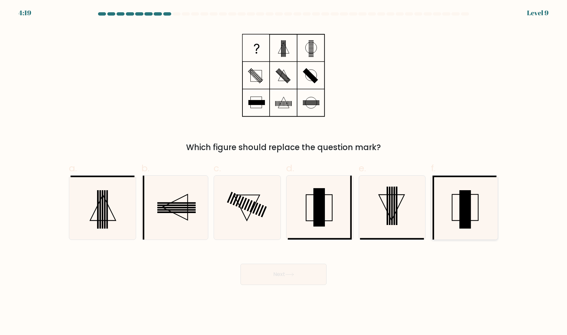
click at [461, 207] on rect at bounding box center [465, 209] width 12 height 38
click at [284, 172] on input "f." at bounding box center [283, 170] width 0 height 4
radio input "true"
click at [296, 277] on button "Next" at bounding box center [283, 274] width 86 height 21
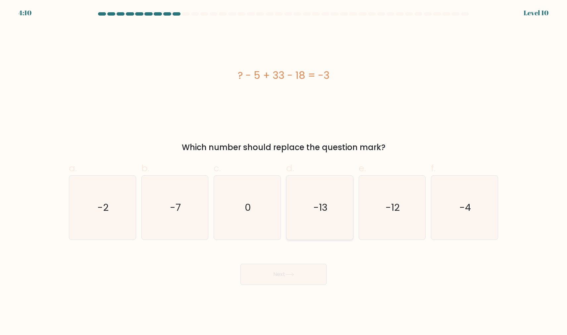
click at [320, 202] on text "-13" at bounding box center [320, 207] width 14 height 13
click at [284, 172] on input "d. -13" at bounding box center [283, 170] width 0 height 4
radio input "true"
click at [288, 274] on icon at bounding box center [289, 274] width 8 height 3
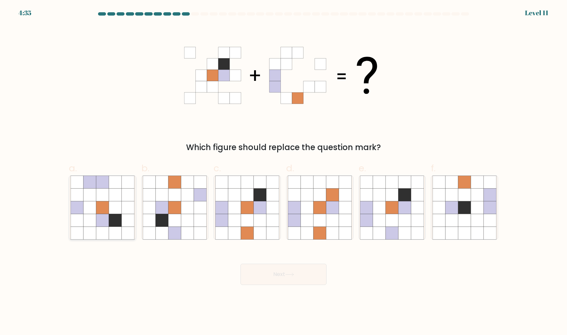
click at [111, 213] on icon at bounding box center [115, 207] width 13 height 13
click at [283, 172] on input "a." at bounding box center [283, 170] width 0 height 4
radio input "true"
click at [242, 220] on icon at bounding box center [247, 220] width 13 height 13
click at [283, 172] on input "c." at bounding box center [283, 170] width 0 height 4
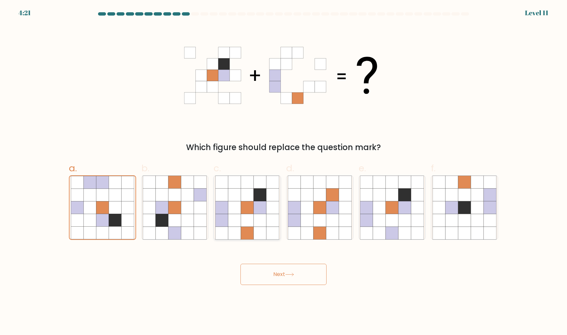
radio input "true"
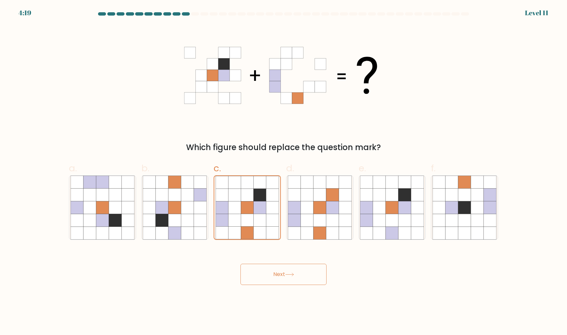
click at [275, 272] on button "Next" at bounding box center [283, 274] width 86 height 21
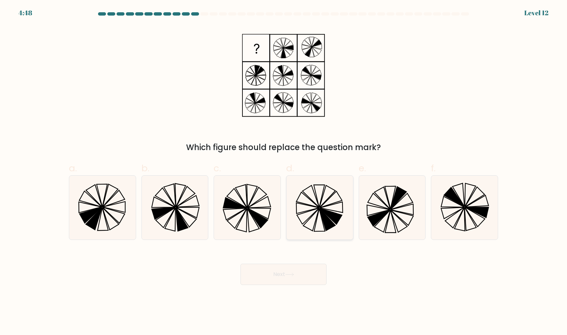
click at [320, 200] on icon at bounding box center [320, 207] width 64 height 64
click at [284, 172] on input "d." at bounding box center [283, 170] width 0 height 4
radio input "true"
click at [294, 274] on icon at bounding box center [289, 275] width 9 height 4
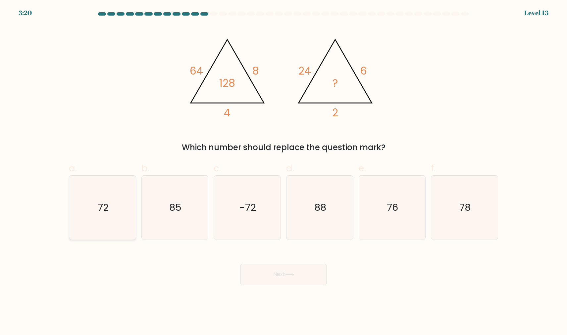
click at [101, 216] on icon "72" at bounding box center [103, 207] width 64 height 64
click at [283, 172] on input "a. 72" at bounding box center [283, 170] width 0 height 4
radio input "true"
click at [287, 277] on button "Next" at bounding box center [283, 274] width 86 height 21
click at [293, 273] on icon at bounding box center [289, 275] width 9 height 4
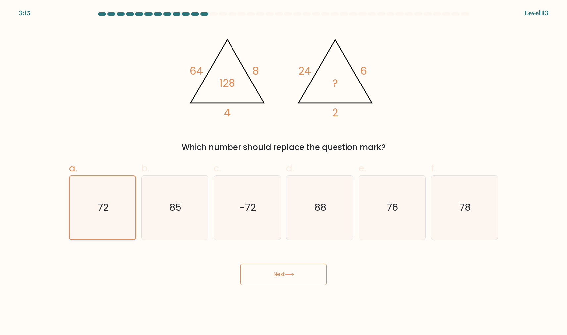
drag, startPoint x: 164, startPoint y: 222, endPoint x: 125, endPoint y: 222, distance: 39.4
click at [164, 222] on icon "85" at bounding box center [175, 207] width 64 height 64
click at [283, 172] on input "b. 85" at bounding box center [283, 170] width 0 height 4
radio input "true"
click at [114, 221] on icon "72" at bounding box center [103, 207] width 64 height 64
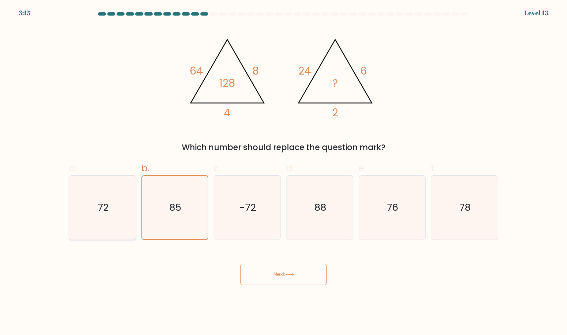
click at [283, 172] on input "a. 72" at bounding box center [283, 170] width 0 height 4
radio input "true"
click at [116, 227] on icon "72" at bounding box center [102, 207] width 63 height 63
click at [283, 172] on input "a. 72" at bounding box center [283, 170] width 0 height 4
click at [269, 279] on button "Next" at bounding box center [283, 274] width 86 height 21
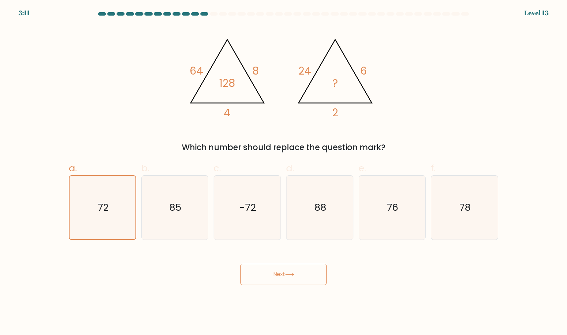
click at [302, 276] on button "Next" at bounding box center [283, 274] width 86 height 21
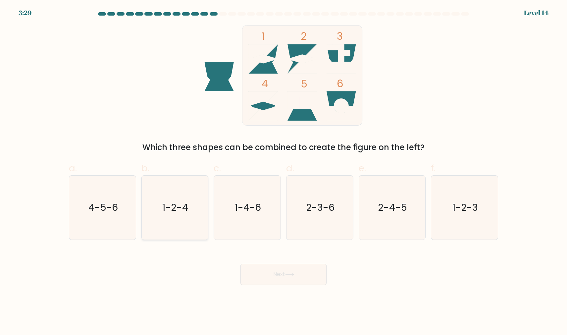
click at [175, 210] on text "1-2-4" at bounding box center [176, 207] width 26 height 13
click at [283, 172] on input "b. 1-2-4" at bounding box center [283, 170] width 0 height 4
radio input "true"
click at [265, 282] on button "Next" at bounding box center [283, 274] width 86 height 21
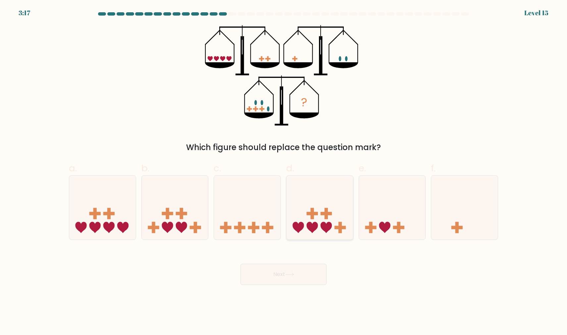
click at [321, 214] on rect at bounding box center [326, 213] width 11 height 3
click at [284, 172] on input "d." at bounding box center [283, 170] width 0 height 4
radio input "true"
click at [299, 273] on button "Next" at bounding box center [283, 274] width 86 height 21
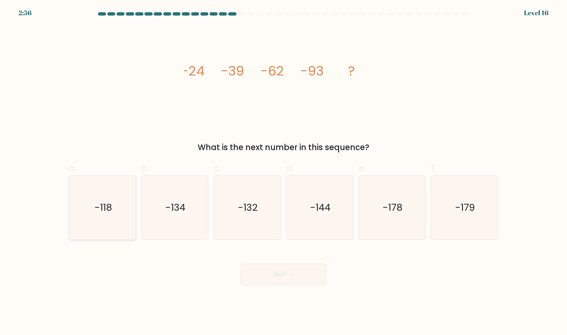
click at [94, 206] on text "-118" at bounding box center [103, 207] width 18 height 13
click at [283, 172] on input "a. -118" at bounding box center [283, 170] width 0 height 4
radio input "true"
click at [280, 271] on button "Next" at bounding box center [283, 274] width 86 height 21
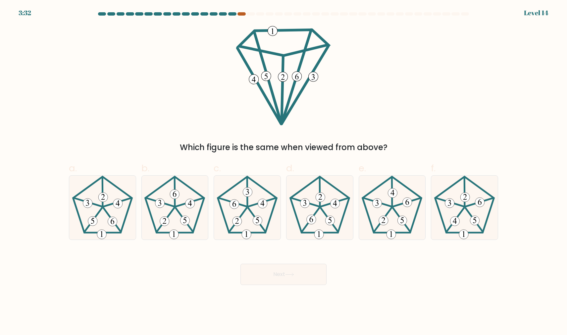
click at [241, 15] on div at bounding box center [241, 13] width 8 height 3
click at [325, 220] on icon at bounding box center [320, 207] width 64 height 64
click at [284, 172] on input "d." at bounding box center [283, 170] width 0 height 4
radio input "true"
click at [308, 275] on button "Next" at bounding box center [283, 274] width 86 height 21
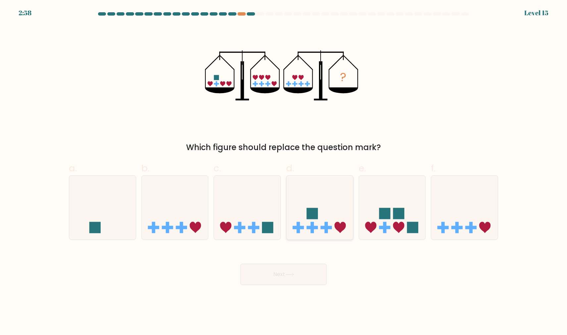
click at [320, 197] on icon at bounding box center [319, 207] width 67 height 55
click at [284, 172] on input "d." at bounding box center [283, 170] width 0 height 4
radio input "true"
click at [318, 275] on button "Next" at bounding box center [283, 274] width 86 height 21
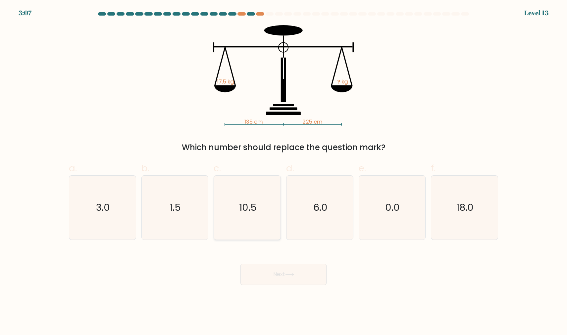
click at [235, 204] on icon "10.5" at bounding box center [247, 207] width 64 height 64
click at [283, 172] on input "c. 10.5" at bounding box center [283, 170] width 0 height 4
radio input "true"
click at [266, 279] on button "Next" at bounding box center [283, 274] width 86 height 21
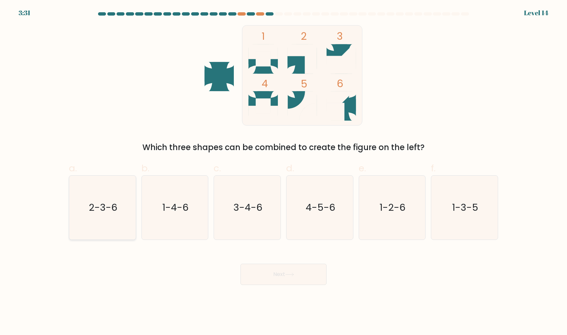
click at [86, 213] on icon "2-3-6" at bounding box center [103, 207] width 64 height 64
click at [283, 172] on input "a. 2-3-6" at bounding box center [283, 170] width 0 height 4
radio input "true"
click at [267, 271] on button "Next" at bounding box center [283, 274] width 86 height 21
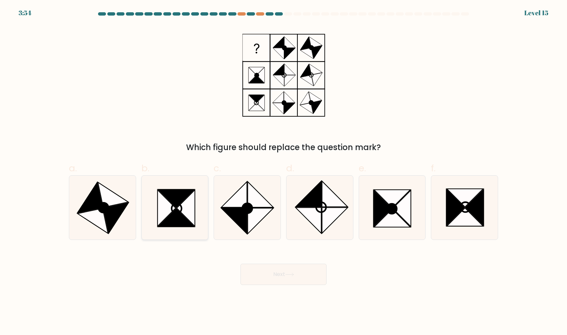
click at [181, 206] on icon at bounding box center [177, 208] width 10 height 10
click at [283, 172] on input "b." at bounding box center [283, 170] width 0 height 4
radio input "true"
click at [274, 271] on button "Next" at bounding box center [283, 274] width 86 height 21
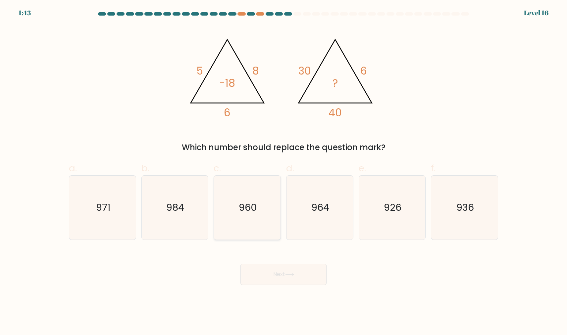
click at [232, 217] on icon "960" at bounding box center [247, 207] width 64 height 64
click at [283, 172] on input "c. 960" at bounding box center [283, 170] width 0 height 4
radio input "true"
click at [263, 273] on button "Next" at bounding box center [283, 274] width 86 height 21
click at [384, 281] on div "Next" at bounding box center [283, 266] width 437 height 37
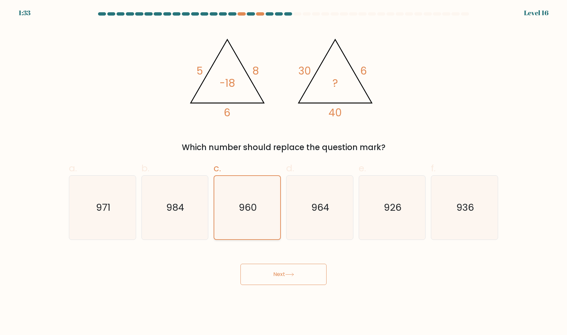
click at [261, 218] on icon "960" at bounding box center [247, 207] width 63 height 63
click at [283, 172] on input "c. 960" at bounding box center [283, 170] width 0 height 4
click at [294, 276] on icon at bounding box center [289, 275] width 9 height 4
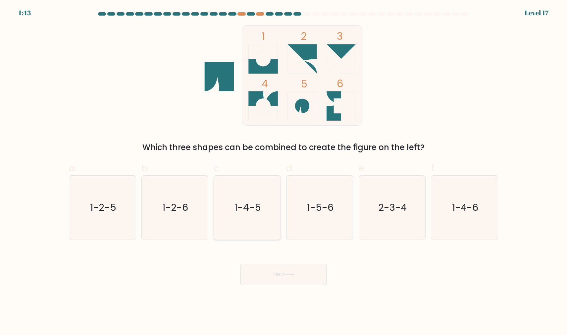
click at [252, 230] on icon "1-4-5" at bounding box center [247, 207] width 64 height 64
click at [283, 172] on input "c. 1-4-5" at bounding box center [283, 170] width 0 height 4
radio input "true"
click at [279, 275] on button "Next" at bounding box center [283, 274] width 86 height 21
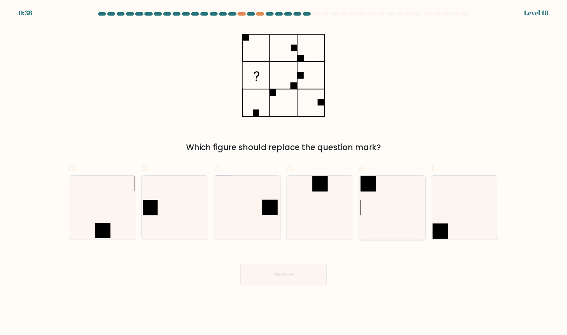
click at [399, 201] on icon at bounding box center [392, 207] width 64 height 64
click at [284, 172] on input "e." at bounding box center [283, 170] width 0 height 4
radio input "true"
click at [277, 277] on button "Next" at bounding box center [283, 274] width 86 height 21
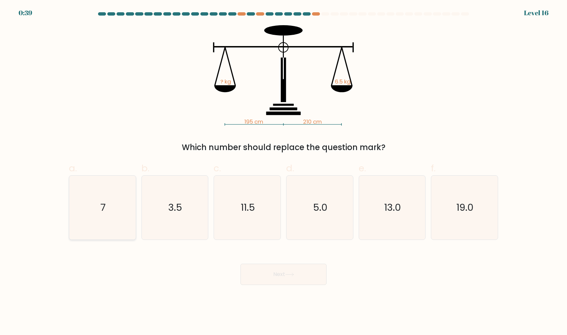
click at [112, 212] on icon "7" at bounding box center [103, 207] width 64 height 64
click at [283, 172] on input "a. 7" at bounding box center [283, 170] width 0 height 4
radio input "true"
click at [295, 276] on button "Next" at bounding box center [283, 274] width 86 height 21
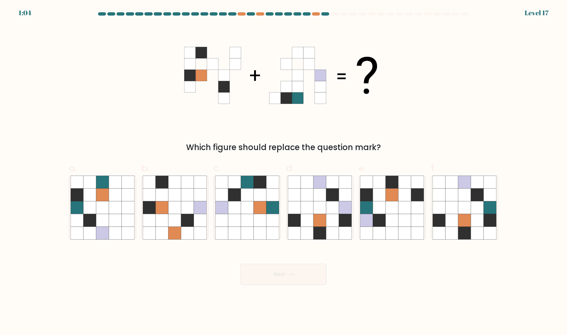
click at [486, 170] on label "f." at bounding box center [464, 200] width 67 height 78
click at [284, 170] on input "f." at bounding box center [283, 170] width 0 height 4
radio input "true"
click at [305, 271] on button "Next" at bounding box center [283, 274] width 86 height 21
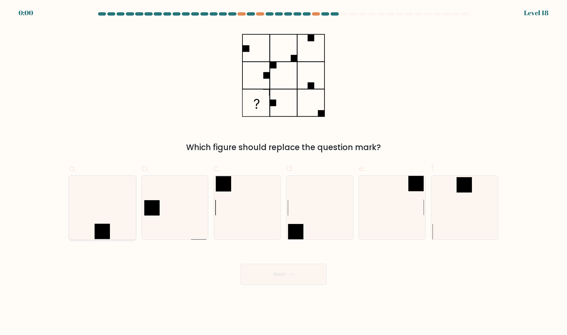
click at [105, 221] on icon at bounding box center [103, 207] width 64 height 64
click at [283, 172] on input "a." at bounding box center [283, 170] width 0 height 4
radio input "true"
click at [284, 277] on div "Next" at bounding box center [283, 266] width 437 height 37
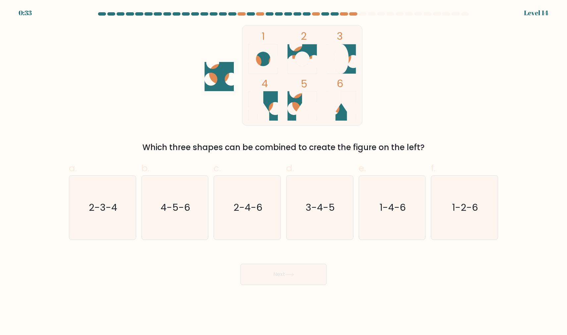
click at [487, 109] on div "1 2 3 4 5 6 Which three shapes can be combined to create the figure on the left?" at bounding box center [283, 89] width 437 height 128
click at [169, 221] on icon "4-5-6" at bounding box center [175, 207] width 64 height 64
click at [283, 172] on input "b. 4-5-6" at bounding box center [283, 170] width 0 height 4
radio input "true"
click at [263, 272] on button "Next" at bounding box center [283, 274] width 86 height 21
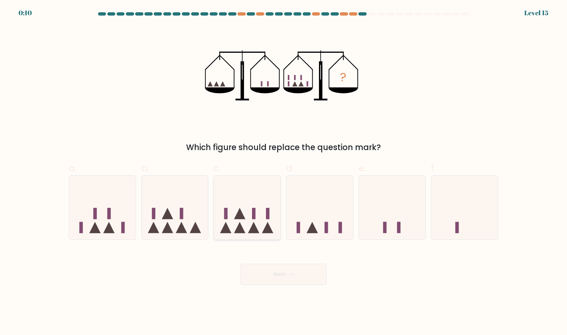
click at [245, 219] on icon at bounding box center [239, 213] width 11 height 11
click at [283, 172] on input "c." at bounding box center [283, 170] width 0 height 4
radio input "true"
click at [263, 269] on button "Next" at bounding box center [283, 274] width 86 height 21
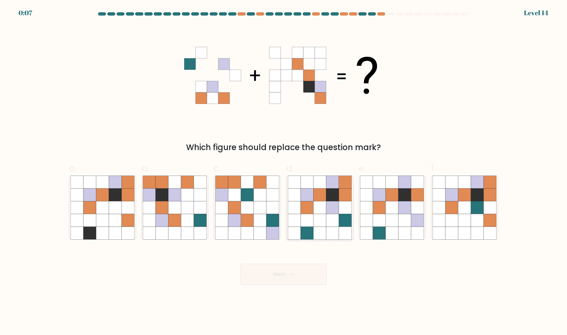
click at [340, 229] on icon at bounding box center [345, 232] width 13 height 13
click at [284, 172] on input "d." at bounding box center [283, 170] width 0 height 4
radio input "true"
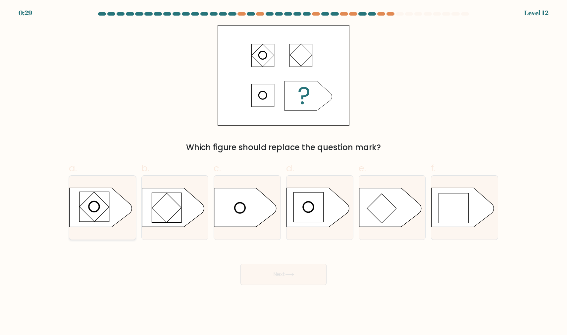
click at [108, 214] on rect at bounding box center [94, 207] width 30 height 30
click at [283, 172] on input "a." at bounding box center [283, 170] width 0 height 4
radio input "true"
click at [300, 271] on button "Next" at bounding box center [283, 274] width 86 height 21
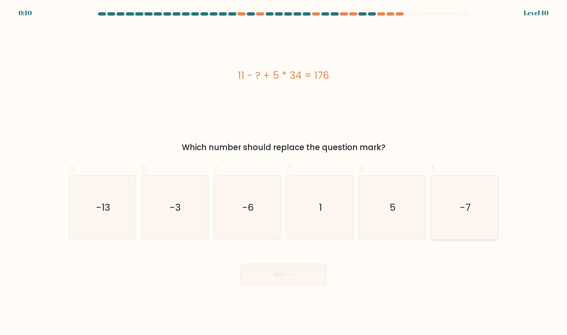
click at [465, 186] on icon "-7" at bounding box center [464, 207] width 64 height 64
click at [284, 172] on input "f. -7" at bounding box center [283, 170] width 0 height 4
radio input "true"
click at [287, 277] on button "Next" at bounding box center [283, 274] width 86 height 21
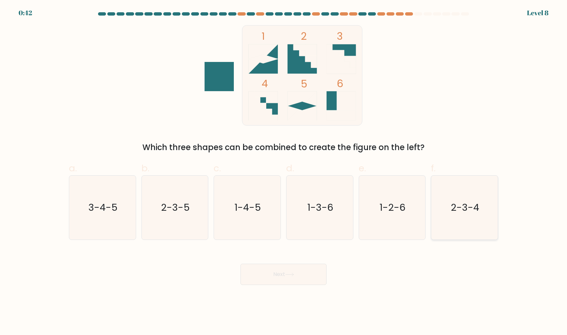
click at [450, 216] on icon "2-3-4" at bounding box center [464, 207] width 64 height 64
click at [284, 172] on input "f. 2-3-4" at bounding box center [283, 170] width 0 height 4
radio input "true"
click at [290, 277] on button "Next" at bounding box center [283, 274] width 86 height 21
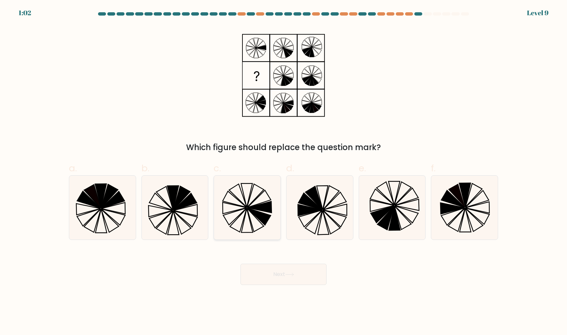
click at [262, 202] on icon at bounding box center [247, 207] width 64 height 64
click at [283, 172] on input "c." at bounding box center [283, 170] width 0 height 4
radio input "true"
click at [275, 273] on button "Next" at bounding box center [283, 274] width 86 height 21
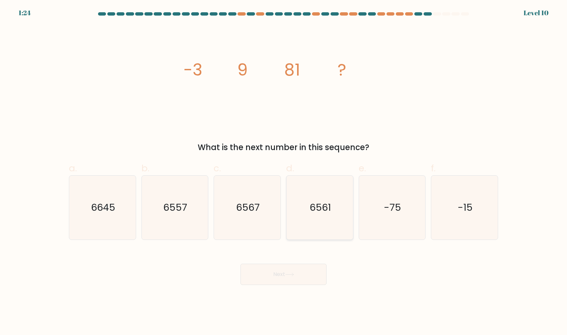
click at [326, 223] on icon "6561" at bounding box center [320, 207] width 64 height 64
click at [284, 172] on input "d. 6561" at bounding box center [283, 170] width 0 height 4
radio input "true"
click at [289, 276] on icon at bounding box center [289, 275] width 9 height 4
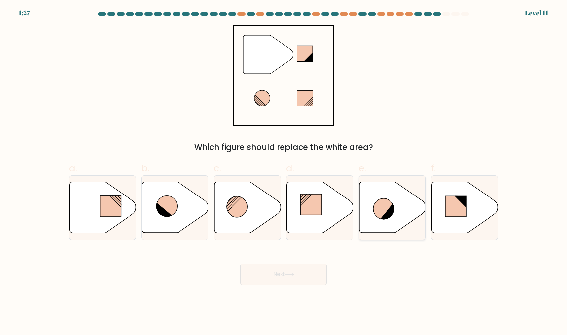
click at [387, 214] on icon at bounding box center [388, 211] width 16 height 17
click at [284, 172] on input "e." at bounding box center [283, 170] width 0 height 4
radio input "true"
click at [301, 279] on button "Next" at bounding box center [283, 274] width 86 height 21
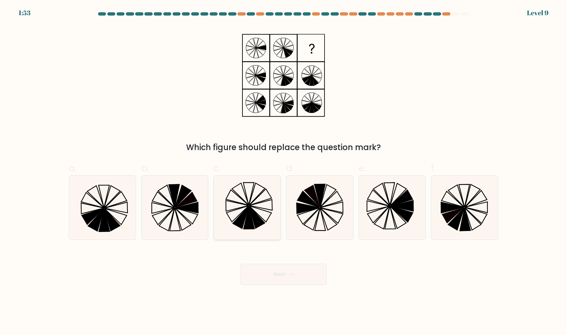
click at [261, 230] on icon at bounding box center [247, 207] width 64 height 64
click at [283, 172] on input "c." at bounding box center [283, 170] width 0 height 4
radio input "true"
click at [270, 268] on button "Next" at bounding box center [283, 274] width 86 height 21
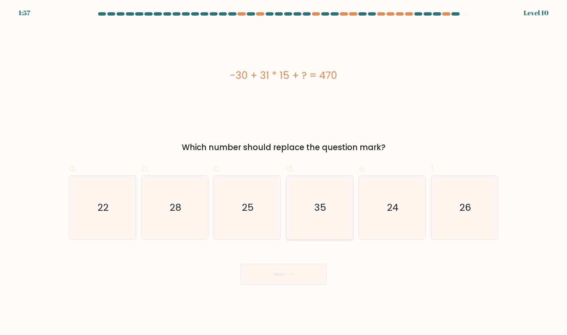
click at [305, 203] on icon "35" at bounding box center [320, 207] width 64 height 64
click at [284, 172] on input "d. 35" at bounding box center [283, 170] width 0 height 4
radio input "true"
click at [301, 273] on button "Next" at bounding box center [283, 274] width 86 height 21
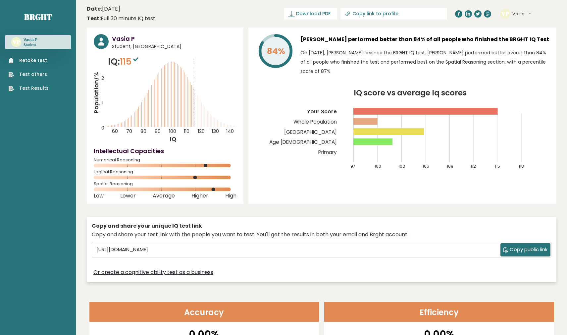
click at [44, 89] on link "Test Results" at bounding box center [29, 88] width 40 height 7
click at [39, 61] on link "Retake test" at bounding box center [29, 60] width 40 height 7
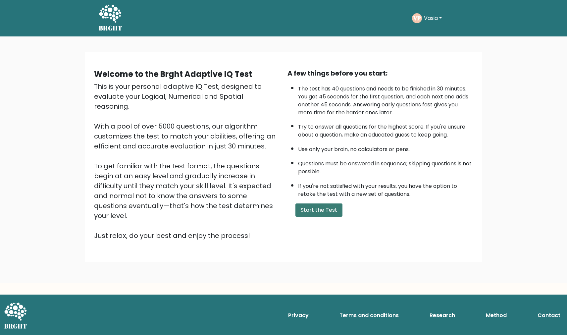
click at [320, 217] on button "Start the Test" at bounding box center [318, 209] width 47 height 13
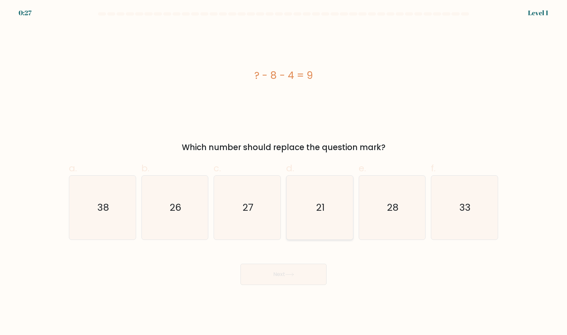
click at [317, 200] on icon "21" at bounding box center [320, 207] width 64 height 64
click at [284, 172] on input "d. 21" at bounding box center [283, 170] width 0 height 4
radio input "true"
click at [293, 277] on button "Next" at bounding box center [283, 274] width 86 height 21
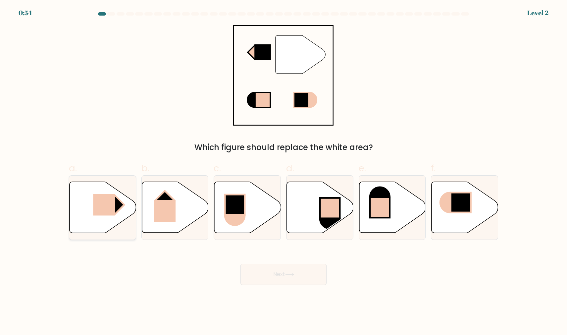
click at [101, 208] on rect at bounding box center [104, 205] width 22 height 22
click at [283, 172] on input "a." at bounding box center [283, 170] width 0 height 4
radio input "true"
click at [255, 279] on button "Next" at bounding box center [283, 274] width 86 height 21
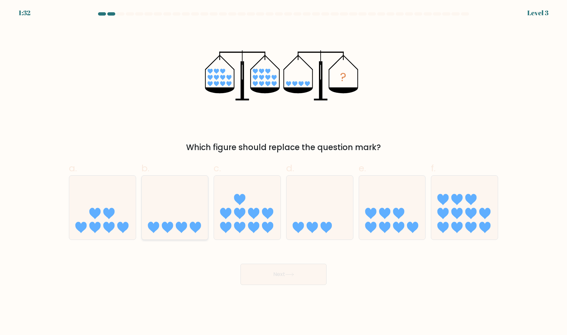
click at [169, 208] on icon at bounding box center [175, 207] width 67 height 55
click at [283, 172] on input "b." at bounding box center [283, 170] width 0 height 4
radio input "true"
click at [259, 270] on button "Next" at bounding box center [283, 274] width 86 height 21
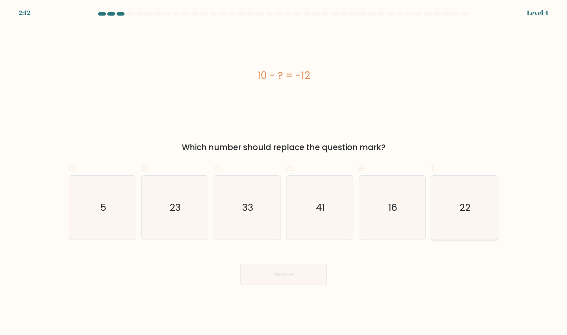
click at [450, 214] on icon "22" at bounding box center [464, 207] width 64 height 64
click at [284, 172] on input "f. 22" at bounding box center [283, 170] width 0 height 4
radio input "true"
click at [296, 278] on button "Next" at bounding box center [283, 274] width 86 height 21
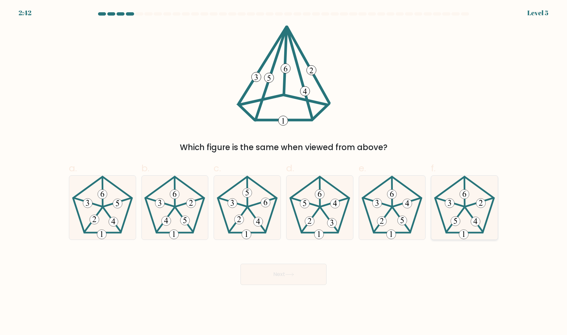
click at [462, 224] on icon at bounding box center [464, 207] width 64 height 64
click at [284, 172] on input "f." at bounding box center [283, 170] width 0 height 4
radio input "true"
click at [308, 276] on button "Next" at bounding box center [283, 274] width 86 height 21
click at [285, 271] on button "Next" at bounding box center [283, 274] width 86 height 21
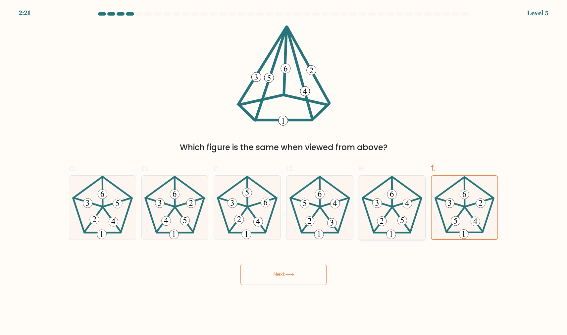
click at [414, 185] on icon at bounding box center [392, 207] width 64 height 64
click at [284, 172] on input "e." at bounding box center [283, 170] width 0 height 4
radio input "true"
click at [454, 185] on 225 at bounding box center [464, 204] width 59 height 56
click at [284, 172] on input "f." at bounding box center [283, 170] width 0 height 4
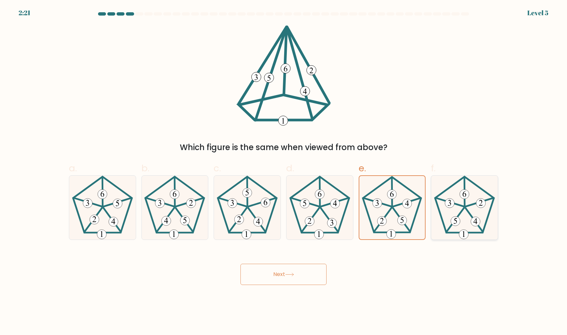
radio input "true"
click at [461, 217] on icon at bounding box center [464, 207] width 63 height 63
click at [284, 172] on input "f." at bounding box center [283, 170] width 0 height 4
click at [311, 276] on button "Next" at bounding box center [283, 274] width 86 height 21
click at [284, 275] on button "Next" at bounding box center [283, 274] width 86 height 21
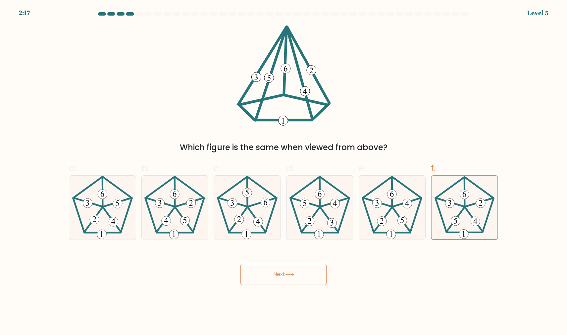
click at [192, 113] on div "Which figure is the same when viewed from above?" at bounding box center [283, 89] width 437 height 128
click at [290, 273] on icon at bounding box center [289, 275] width 9 height 4
click at [482, 208] on icon at bounding box center [464, 207] width 63 height 63
click at [284, 172] on input "f." at bounding box center [283, 170] width 0 height 4
click at [341, 215] on icon at bounding box center [320, 207] width 64 height 64
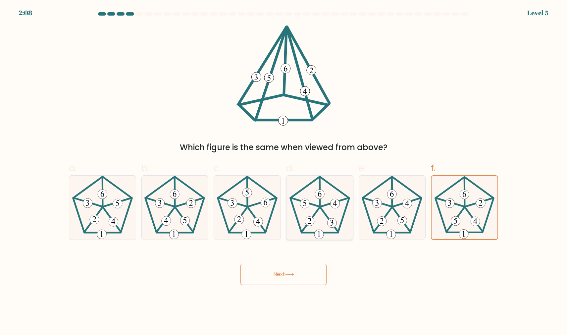
click at [284, 172] on input "d." at bounding box center [283, 170] width 0 height 4
radio input "true"
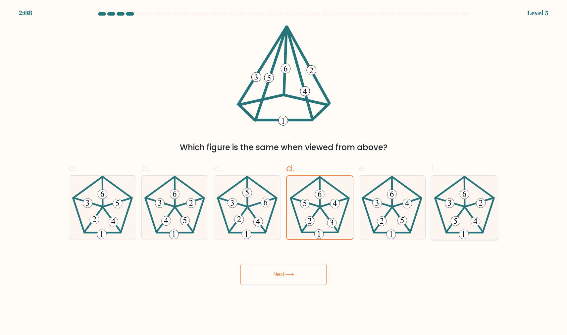
click at [486, 215] on icon at bounding box center [464, 207] width 64 height 64
click at [284, 172] on input "f." at bounding box center [283, 170] width 0 height 4
radio input "true"
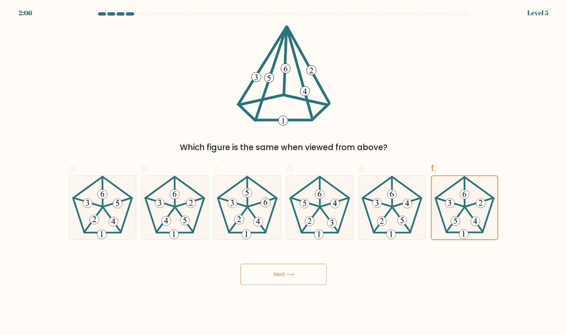
click at [452, 225] on 439 at bounding box center [455, 220] width 18 height 24
click at [284, 172] on input "f." at bounding box center [283, 170] width 0 height 4
click at [450, 257] on div "Next" at bounding box center [283, 266] width 437 height 37
click at [309, 274] on button "Next" at bounding box center [283, 274] width 86 height 21
click at [287, 274] on icon at bounding box center [289, 275] width 9 height 4
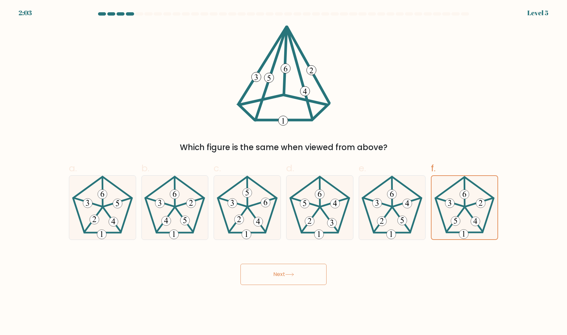
click at [274, 273] on button "Next" at bounding box center [283, 274] width 86 height 21
click at [270, 274] on button "Next" at bounding box center [283, 274] width 86 height 21
click at [213, 274] on div "Next" at bounding box center [283, 266] width 437 height 37
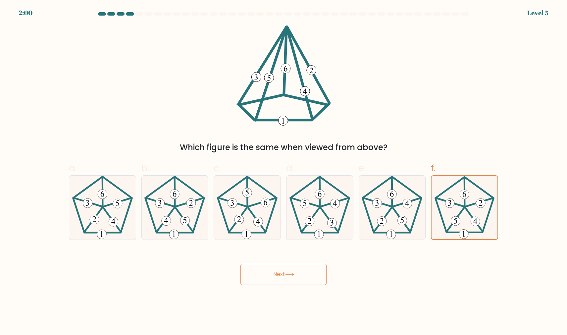
click at [301, 279] on button "Next" at bounding box center [283, 274] width 86 height 21
click at [458, 123] on div "Which figure is the same when viewed from above?" at bounding box center [283, 89] width 437 height 128
click at [458, 198] on icon at bounding box center [464, 207] width 63 height 63
click at [284, 172] on input "f." at bounding box center [283, 170] width 0 height 4
click at [458, 161] on label "f." at bounding box center [464, 200] width 67 height 78
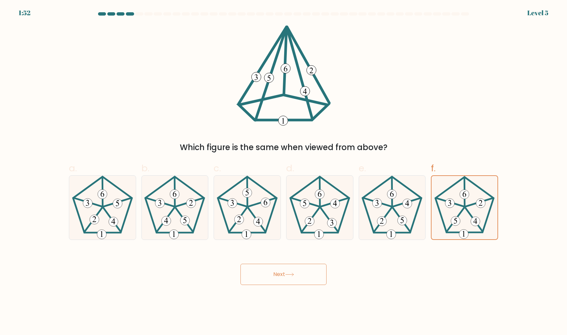
click at [284, 168] on input "f." at bounding box center [283, 170] width 0 height 4
click at [458, 194] on icon at bounding box center [464, 207] width 63 height 63
click at [284, 172] on input "f." at bounding box center [283, 170] width 0 height 4
click at [458, 156] on form at bounding box center [283, 148] width 567 height 273
click at [458, 199] on icon at bounding box center [464, 207] width 63 height 63
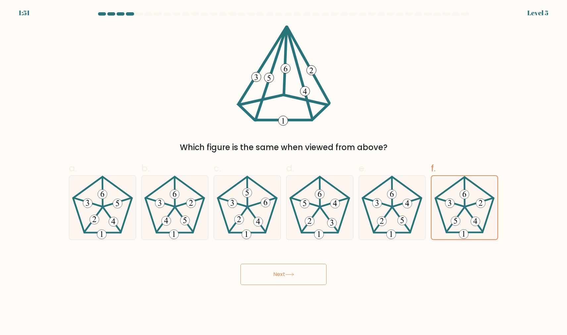
click at [284, 172] on input "f." at bounding box center [283, 170] width 0 height 4
click at [458, 161] on div "a. b. c." at bounding box center [283, 197] width 434 height 83
click at [458, 197] on icon at bounding box center [464, 207] width 63 height 63
click at [284, 172] on input "f." at bounding box center [283, 170] width 0 height 4
click at [458, 166] on label "f." at bounding box center [464, 200] width 67 height 78
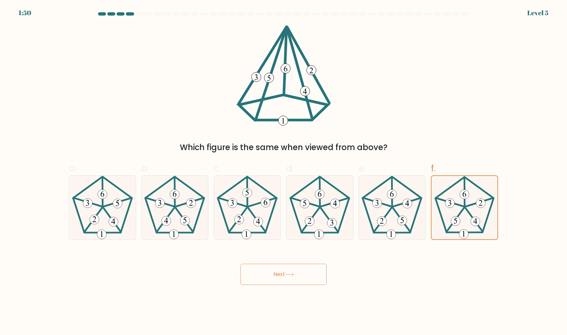
click at [284, 168] on input "f." at bounding box center [283, 170] width 0 height 4
click at [458, 194] on icon at bounding box center [464, 207] width 63 height 63
click at [284, 172] on input "f." at bounding box center [283, 170] width 0 height 4
click at [458, 169] on label "f." at bounding box center [464, 200] width 67 height 78
click at [284, 169] on input "f." at bounding box center [283, 170] width 0 height 4
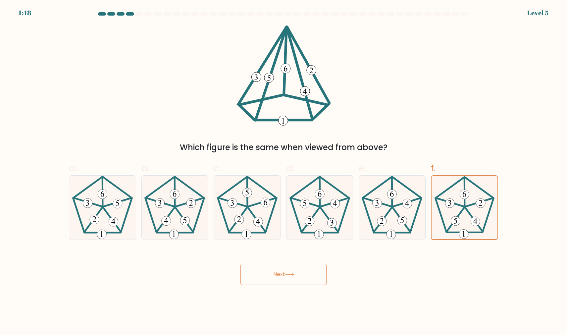
click at [416, 256] on div "Next" at bounding box center [283, 266] width 437 height 37
click at [297, 280] on button "Next" at bounding box center [283, 274] width 86 height 21
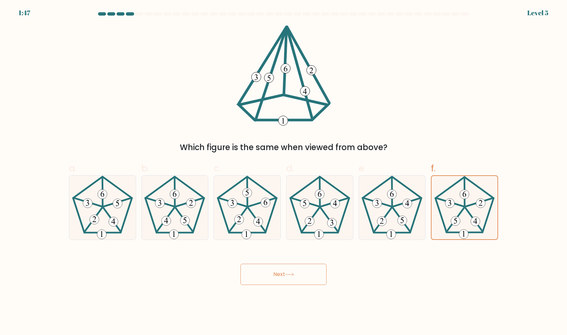
click at [297, 280] on button "Next" at bounding box center [283, 274] width 86 height 21
click at [115, 214] on icon at bounding box center [103, 207] width 64 height 64
click at [283, 172] on input "a." at bounding box center [283, 170] width 0 height 4
radio input "true"
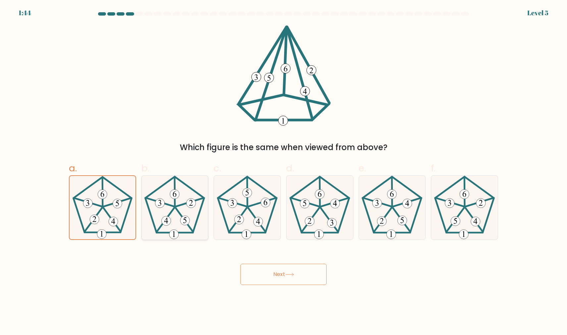
click at [176, 214] on icon at bounding box center [175, 207] width 64 height 64
click at [283, 172] on input "b." at bounding box center [283, 170] width 0 height 4
radio input "true"
click at [266, 207] on icon at bounding box center [247, 207] width 64 height 64
click at [283, 172] on input "c." at bounding box center [283, 170] width 0 height 4
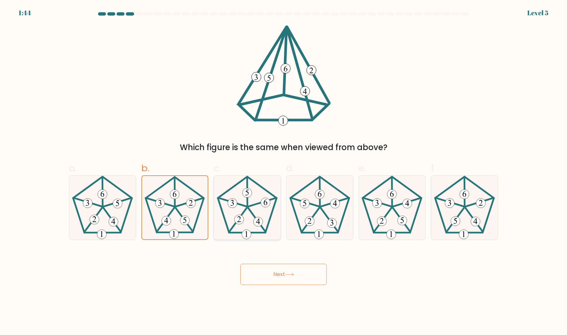
radio input "true"
click at [326, 207] on icon at bounding box center [320, 207] width 64 height 64
click at [284, 172] on input "d." at bounding box center [283, 170] width 0 height 4
radio input "true"
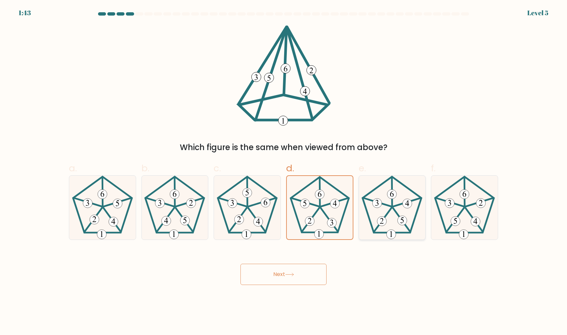
click at [390, 207] on icon at bounding box center [392, 207] width 64 height 64
click at [284, 172] on input "e." at bounding box center [283, 170] width 0 height 4
radio input "true"
click at [451, 207] on 514 at bounding box center [449, 202] width 9 height 9
click at [284, 172] on input "f." at bounding box center [283, 170] width 0 height 4
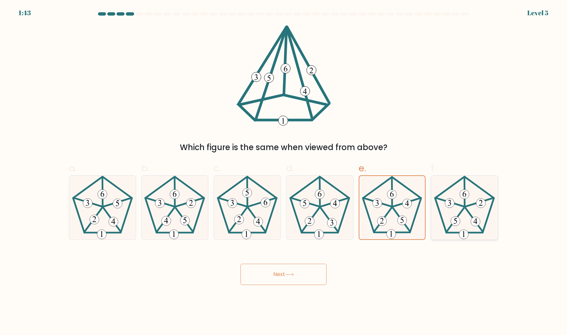
radio input "true"
click at [451, 207] on 514 at bounding box center [449, 202] width 9 height 9
click at [284, 172] on input "f." at bounding box center [283, 170] width 0 height 4
click at [451, 207] on 514 at bounding box center [449, 202] width 9 height 9
click at [284, 172] on input "f." at bounding box center [283, 170] width 0 height 4
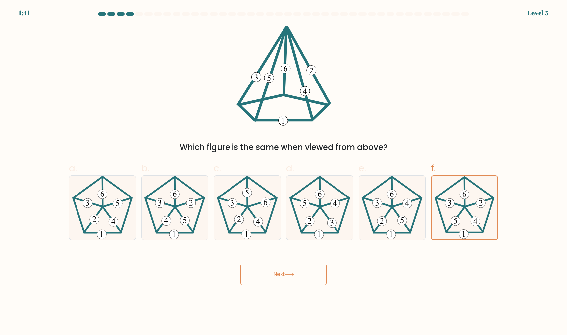
click at [455, 138] on div "Which figure is the same when viewed from above?" at bounding box center [283, 89] width 437 height 128
drag, startPoint x: 494, startPoint y: 255, endPoint x: 465, endPoint y: 158, distance: 100.9
click at [465, 158] on form at bounding box center [283, 148] width 567 height 273
click at [451, 161] on div "a. b. c." at bounding box center [283, 197] width 434 height 83
click at [461, 197] on 515 at bounding box center [464, 193] width 9 height 9
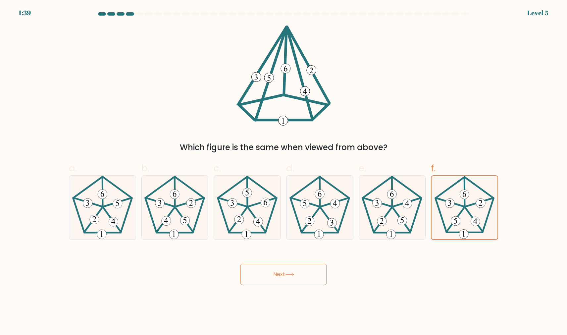
click at [284, 172] on input "f." at bounding box center [283, 170] width 0 height 4
click at [296, 284] on button "Next" at bounding box center [283, 274] width 86 height 21
click at [288, 275] on icon at bounding box center [289, 275] width 9 height 4
click at [292, 274] on icon at bounding box center [289, 275] width 9 height 4
click at [276, 274] on button "Next" at bounding box center [283, 274] width 86 height 21
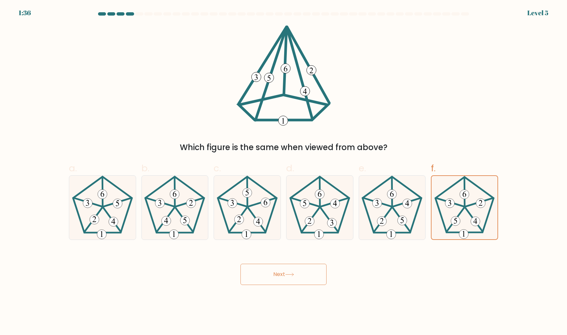
click at [265, 274] on button "Next" at bounding box center [283, 274] width 86 height 21
click at [253, 274] on button "Next" at bounding box center [283, 274] width 86 height 21
click at [281, 96] on 137 at bounding box center [283, 107] width 89 height 25
drag, startPoint x: 281, startPoint y: 96, endPoint x: 340, endPoint y: 119, distance: 62.7
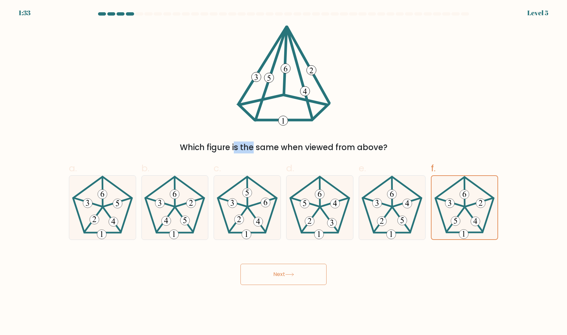
click at [340, 120] on div "Which figure is the same when viewed from above?" at bounding box center [283, 89] width 437 height 128
click at [340, 119] on div "Which figure is the same when viewed from above?" at bounding box center [283, 89] width 437 height 128
drag, startPoint x: 405, startPoint y: 153, endPoint x: 174, endPoint y: 148, distance: 230.9
click at [174, 148] on div "Which figure is the same when viewed from above?" at bounding box center [283, 147] width 421 height 12
click at [427, 107] on div "Which figure is the same when viewed from above?" at bounding box center [283, 89] width 437 height 128
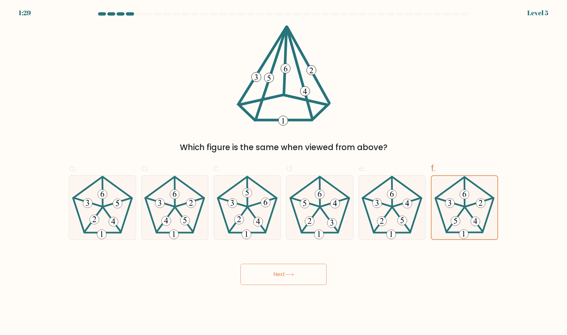
click at [294, 280] on button "Next" at bounding box center [283, 274] width 86 height 21
click at [294, 276] on icon at bounding box center [289, 275] width 9 height 4
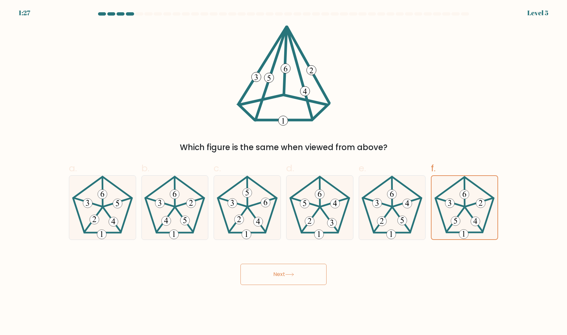
click at [294, 276] on icon at bounding box center [289, 275] width 9 height 4
click at [155, 109] on div "Which figure is the same when viewed from above?" at bounding box center [283, 89] width 437 height 128
click at [290, 274] on icon at bounding box center [289, 275] width 9 height 4
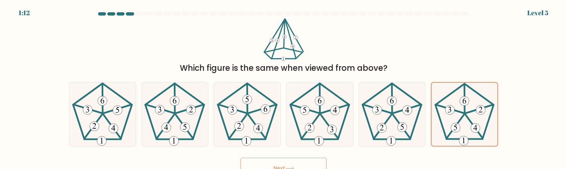
click at [253, 162] on button "Next" at bounding box center [283, 168] width 86 height 21
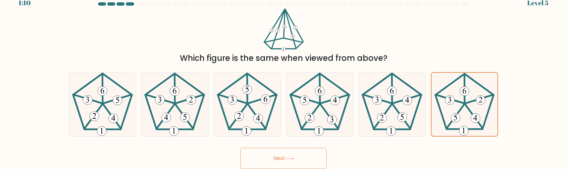
scroll to position [10, 0]
drag, startPoint x: 203, startPoint y: 143, endPoint x: 205, endPoint y: 176, distance: 32.5
click at [205, 169] on html "1:10 Level 5" at bounding box center [283, 79] width 567 height 179
click at [403, 113] on icon at bounding box center [392, 105] width 64 height 64
click at [284, 76] on input "e." at bounding box center [283, 76] width 0 height 2
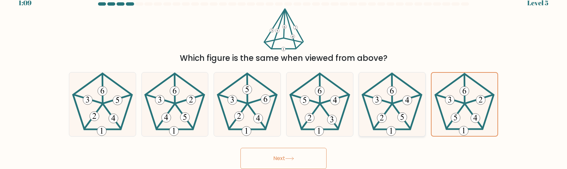
radio input "true"
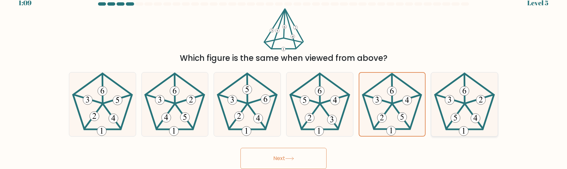
click at [454, 113] on icon at bounding box center [464, 105] width 64 height 64
click at [284, 76] on input "f." at bounding box center [283, 76] width 0 height 2
radio input "true"
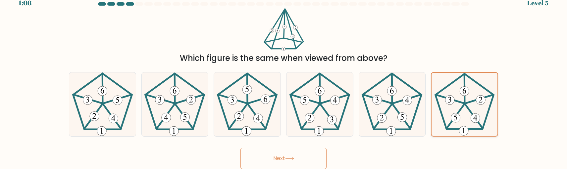
click at [488, 117] on icon at bounding box center [464, 104] width 63 height 63
click at [284, 76] on input "f." at bounding box center [283, 76] width 0 height 2
click at [481, 117] on icon at bounding box center [464, 104] width 63 height 63
click at [284, 76] on input "f." at bounding box center [283, 76] width 0 height 2
click at [481, 117] on icon at bounding box center [464, 104] width 63 height 63
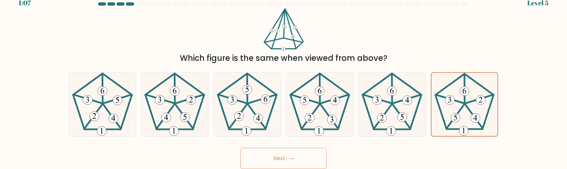
click at [284, 76] on input "f." at bounding box center [283, 76] width 0 height 2
click at [481, 117] on icon at bounding box center [464, 104] width 63 height 63
click at [284, 76] on input "f." at bounding box center [283, 76] width 0 height 2
click at [481, 117] on icon at bounding box center [464, 104] width 63 height 63
click at [284, 76] on input "f." at bounding box center [283, 76] width 0 height 2
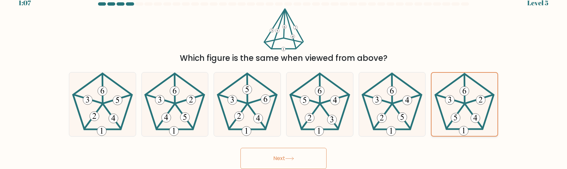
click at [481, 117] on icon at bounding box center [464, 104] width 63 height 63
click at [284, 76] on input "f." at bounding box center [283, 76] width 0 height 2
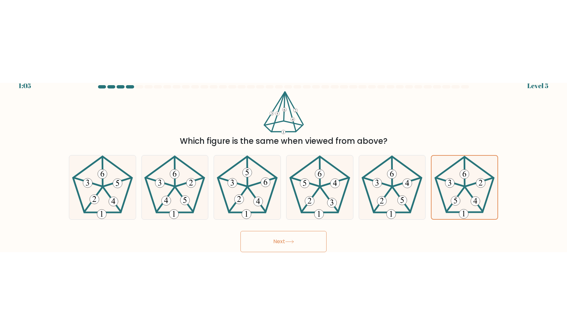
scroll to position [0, 0]
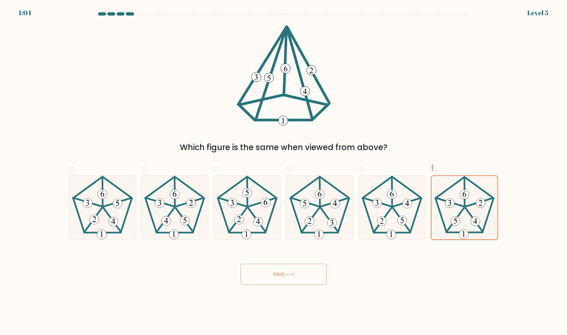
click at [477, 195] on icon at bounding box center [464, 207] width 63 height 63
click at [284, 172] on input "f." at bounding box center [283, 170] width 0 height 4
click at [484, 142] on div "Which figure is the same when viewed from above?" at bounding box center [283, 147] width 421 height 12
click at [401, 204] on 140 at bounding box center [407, 202] width 28 height 9
click at [284, 172] on input "e." at bounding box center [283, 170] width 0 height 4
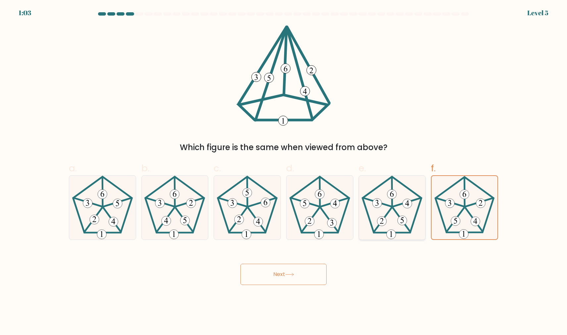
radio input "true"
click at [458, 204] on 438 at bounding box center [450, 202] width 28 height 9
click at [284, 172] on input "f." at bounding box center [283, 170] width 0 height 4
radio input "true"
click at [290, 278] on button "Next" at bounding box center [283, 274] width 86 height 21
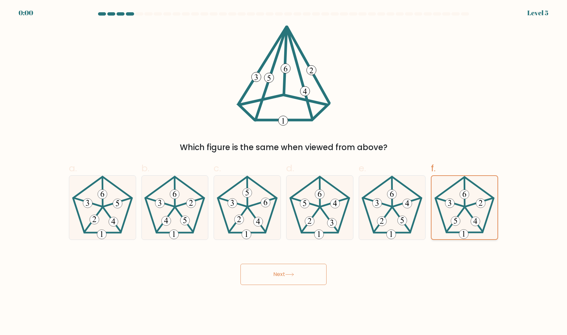
click at [448, 223] on icon at bounding box center [464, 207] width 63 height 63
click at [284, 172] on input "f." at bounding box center [283, 170] width 0 height 4
click at [297, 273] on button "Next" at bounding box center [283, 274] width 86 height 21
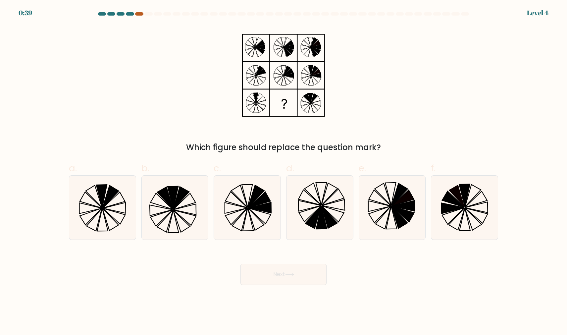
click at [138, 15] on div at bounding box center [139, 13] width 8 height 3
click at [109, 209] on icon at bounding box center [103, 207] width 64 height 64
click at [283, 172] on input "a." at bounding box center [283, 170] width 0 height 4
radio input "true"
click at [275, 269] on button "Next" at bounding box center [283, 274] width 86 height 21
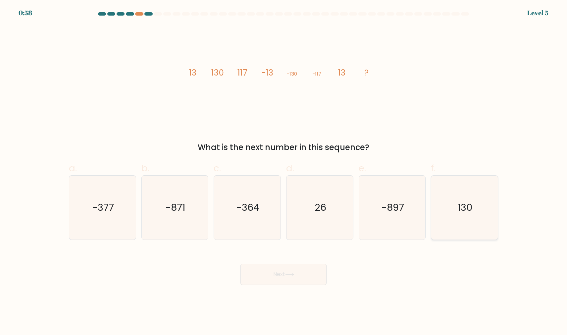
click at [458, 194] on icon "130" at bounding box center [464, 207] width 64 height 64
click at [284, 172] on input "f. 130" at bounding box center [283, 170] width 0 height 4
radio input "true"
click at [273, 274] on button "Next" at bounding box center [283, 274] width 86 height 21
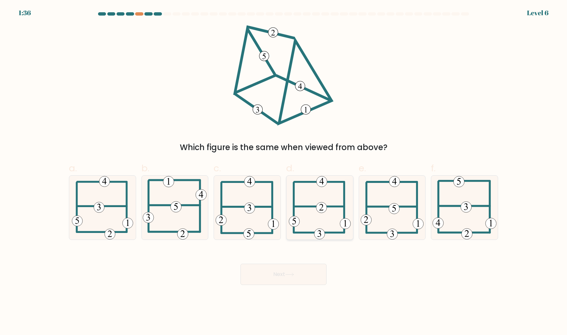
click at [324, 206] on 232 at bounding box center [321, 207] width 11 height 11
click at [284, 172] on input "d." at bounding box center [283, 170] width 0 height 4
radio input "true"
click at [301, 278] on button "Next" at bounding box center [283, 274] width 86 height 21
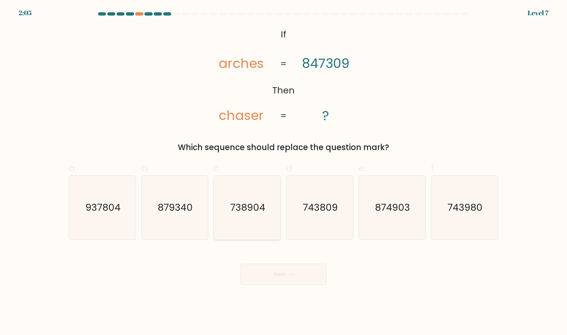
click at [239, 205] on text "738904" at bounding box center [247, 207] width 35 height 13
click at [283, 172] on input "c. 738904" at bounding box center [283, 170] width 0 height 4
radio input "true"
click at [304, 276] on button "Next" at bounding box center [283, 274] width 86 height 21
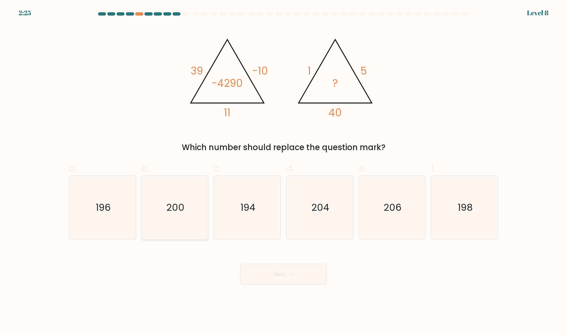
click at [182, 223] on icon "200" at bounding box center [175, 207] width 64 height 64
click at [283, 172] on input "b. 200" at bounding box center [283, 170] width 0 height 4
radio input "true"
click at [268, 272] on button "Next" at bounding box center [283, 274] width 86 height 21
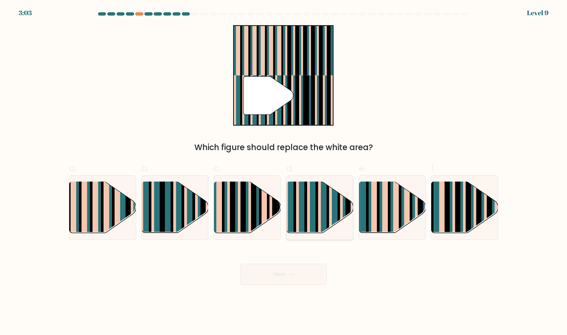
click at [300, 213] on rect at bounding box center [302, 213] width 6 height 66
click at [284, 172] on input "d." at bounding box center [283, 170] width 0 height 4
radio input "true"
click at [270, 276] on button "Next" at bounding box center [283, 274] width 86 height 21
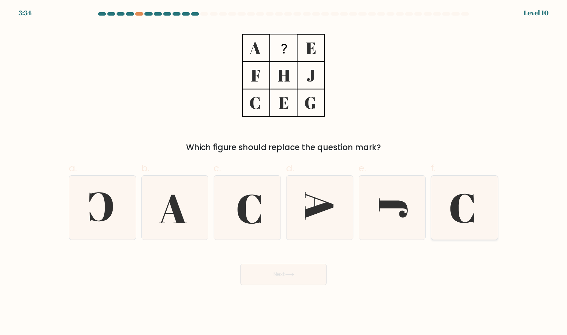
click at [482, 214] on icon at bounding box center [464, 207] width 64 height 64
click at [284, 172] on input "f." at bounding box center [283, 170] width 0 height 4
radio input "true"
click at [296, 274] on button "Next" at bounding box center [283, 274] width 86 height 21
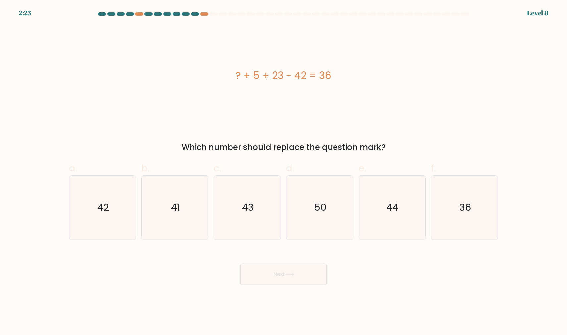
click at [315, 174] on label "d. 50" at bounding box center [319, 200] width 67 height 78
click at [284, 172] on input "d. 50" at bounding box center [283, 170] width 0 height 4
radio input "true"
click at [282, 276] on button "Next" at bounding box center [283, 274] width 86 height 21
click at [325, 228] on icon "50" at bounding box center [319, 207] width 63 height 63
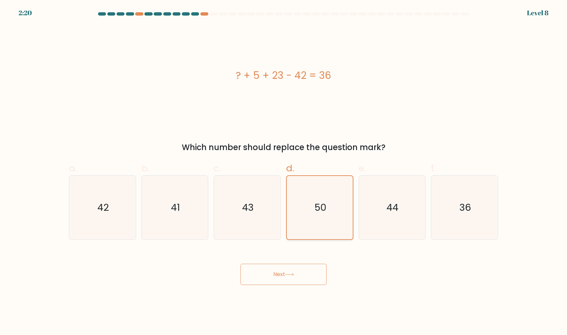
click at [284, 172] on input "d. 50" at bounding box center [283, 170] width 0 height 4
click at [306, 270] on button "Next" at bounding box center [283, 274] width 86 height 21
click at [351, 270] on div "Next" at bounding box center [283, 266] width 437 height 37
click at [252, 214] on icon "43" at bounding box center [247, 207] width 64 height 64
click at [283, 172] on input "c. 43" at bounding box center [283, 170] width 0 height 4
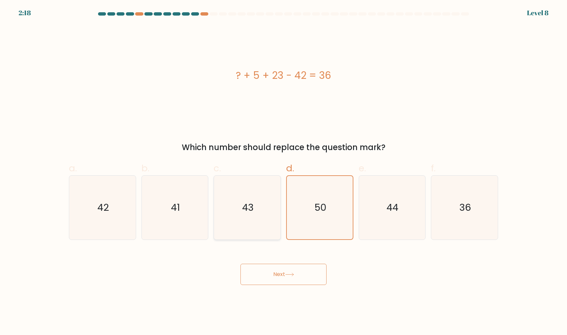
radio input "true"
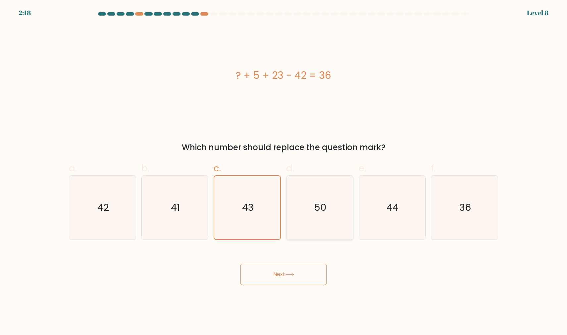
click at [325, 214] on icon "50" at bounding box center [320, 207] width 64 height 64
click at [284, 172] on input "d. 50" at bounding box center [283, 170] width 0 height 4
radio input "true"
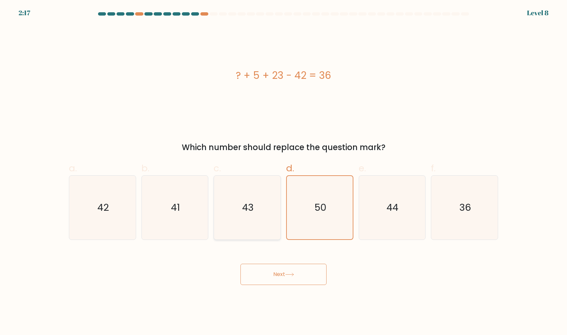
click at [254, 214] on icon "43" at bounding box center [247, 207] width 64 height 64
click at [283, 172] on input "c. 43" at bounding box center [283, 170] width 0 height 4
radio input "true"
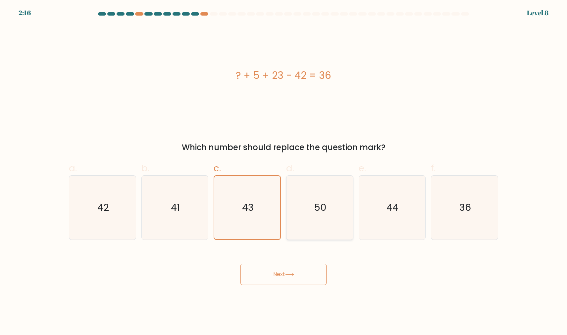
click at [317, 214] on icon "50" at bounding box center [320, 207] width 64 height 64
click at [284, 172] on input "d. 50" at bounding box center [283, 170] width 0 height 4
radio input "true"
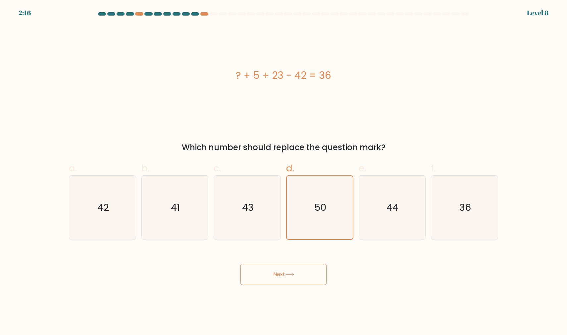
click at [283, 273] on button "Next" at bounding box center [283, 274] width 86 height 21
click at [190, 201] on icon "41" at bounding box center [175, 207] width 64 height 64
click at [283, 172] on input "b. 41" at bounding box center [283, 170] width 0 height 4
radio input "true"
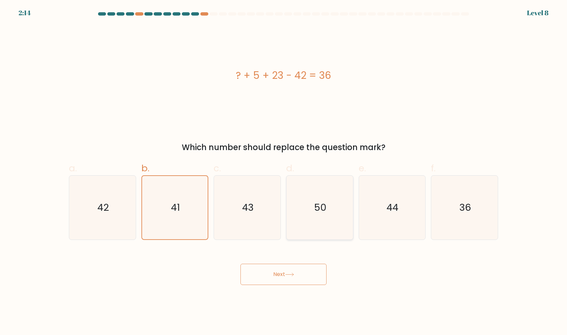
click at [326, 194] on icon "50" at bounding box center [320, 207] width 64 height 64
click at [284, 172] on input "d. 50" at bounding box center [283, 170] width 0 height 4
radio input "true"
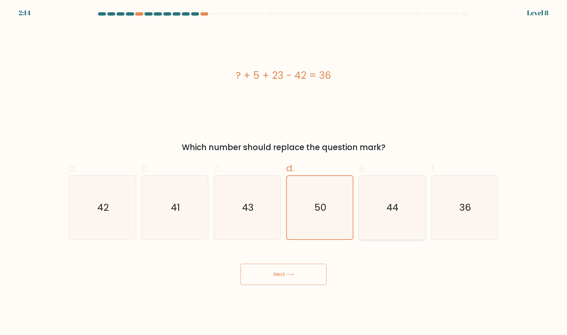
click at [381, 197] on icon "44" at bounding box center [392, 207] width 64 height 64
click at [284, 172] on input "e. 44" at bounding box center [283, 170] width 0 height 4
radio input "true"
click at [446, 197] on icon "36" at bounding box center [464, 207] width 64 height 64
click at [284, 172] on input "f. 36" at bounding box center [283, 170] width 0 height 4
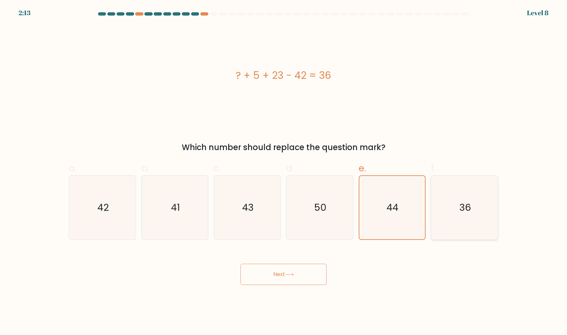
radio input "true"
click at [278, 197] on icon "43" at bounding box center [247, 207] width 64 height 64
click at [283, 172] on input "c. 43" at bounding box center [283, 170] width 0 height 4
radio input "true"
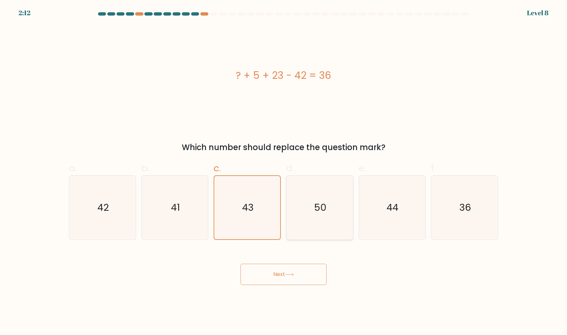
click at [322, 201] on text "50" at bounding box center [320, 207] width 13 height 13
click at [284, 172] on input "d. 50" at bounding box center [283, 170] width 0 height 4
radio input "true"
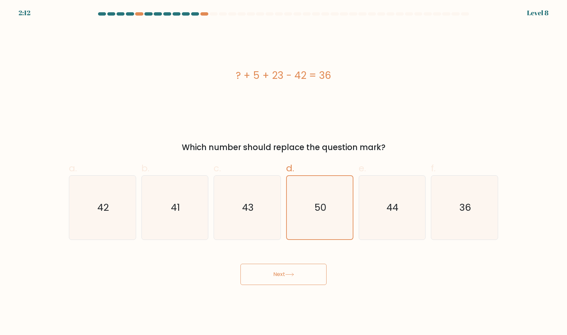
click at [276, 274] on button "Next" at bounding box center [283, 274] width 86 height 21
click at [247, 274] on button "Next" at bounding box center [283, 274] width 86 height 21
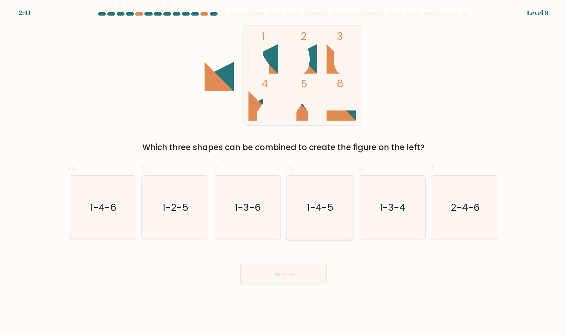
click at [321, 208] on text "1-4-5" at bounding box center [320, 207] width 26 height 13
click at [284, 172] on input "d. 1-4-5" at bounding box center [283, 170] width 0 height 4
radio input "true"
click at [301, 277] on button "Next" at bounding box center [283, 274] width 86 height 21
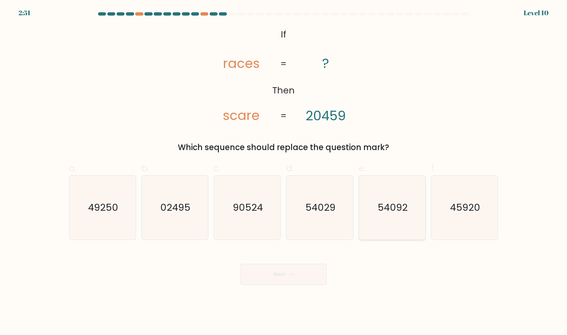
click at [394, 230] on icon "54092" at bounding box center [392, 207] width 64 height 64
click at [284, 172] on input "e. 54092" at bounding box center [283, 170] width 0 height 4
radio input "true"
click at [303, 274] on button "Next" at bounding box center [283, 274] width 86 height 21
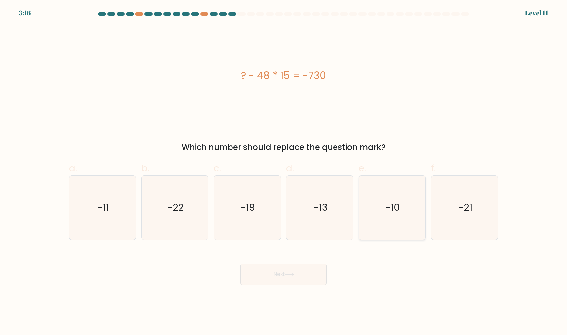
click at [405, 217] on icon "-10" at bounding box center [392, 207] width 64 height 64
click at [284, 172] on input "e. -10" at bounding box center [283, 170] width 0 height 4
radio input "true"
click at [305, 276] on button "Next" at bounding box center [283, 274] width 86 height 21
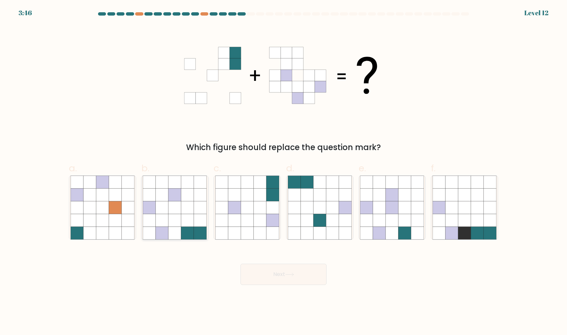
click at [176, 209] on icon at bounding box center [175, 207] width 13 height 13
click at [283, 172] on input "b." at bounding box center [283, 170] width 0 height 4
radio input "true"
click at [272, 276] on button "Next" at bounding box center [283, 274] width 86 height 21
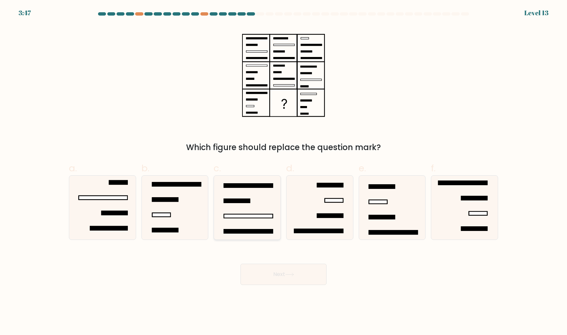
click at [265, 189] on icon at bounding box center [247, 207] width 64 height 64
click at [283, 172] on input "c." at bounding box center [283, 170] width 0 height 4
radio input "true"
click at [411, 207] on icon at bounding box center [392, 207] width 64 height 64
click at [284, 172] on input "e." at bounding box center [283, 170] width 0 height 4
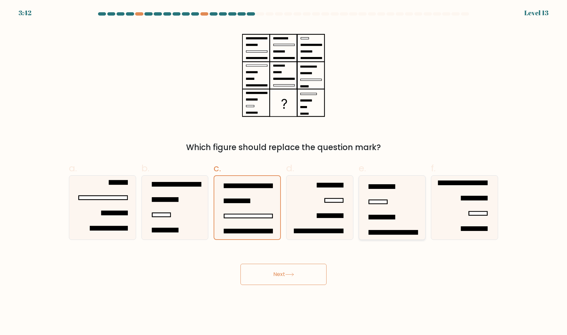
radio input "true"
click at [296, 276] on button "Next" at bounding box center [283, 274] width 86 height 21
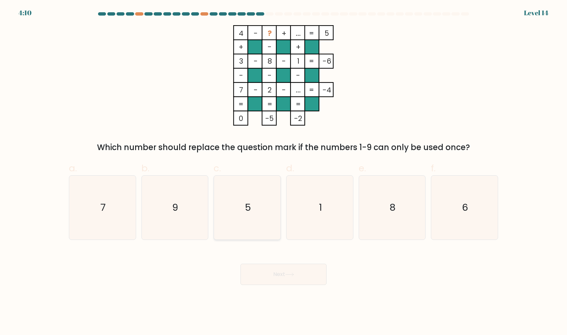
click at [247, 195] on icon "5" at bounding box center [247, 207] width 64 height 64
click at [283, 172] on input "c. 5" at bounding box center [283, 170] width 0 height 4
radio input "true"
click at [304, 272] on button "Next" at bounding box center [283, 274] width 86 height 21
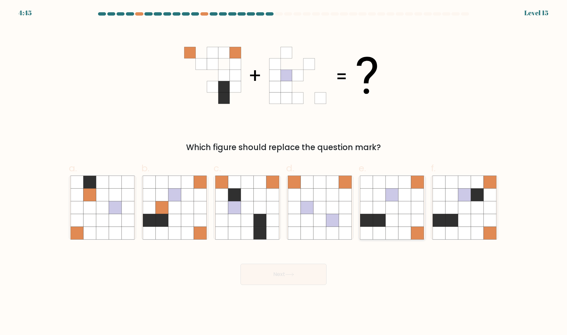
click at [410, 208] on icon at bounding box center [404, 207] width 13 height 13
click at [284, 172] on input "e." at bounding box center [283, 170] width 0 height 4
radio input "true"
click at [308, 280] on button "Next" at bounding box center [283, 274] width 86 height 21
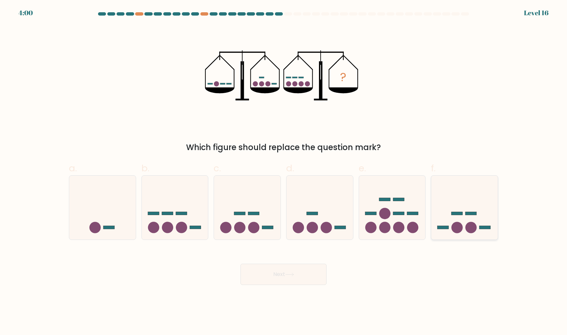
click at [473, 221] on icon at bounding box center [464, 207] width 67 height 55
click at [284, 172] on input "f." at bounding box center [283, 170] width 0 height 4
radio input "true"
click at [312, 274] on button "Next" at bounding box center [283, 274] width 86 height 21
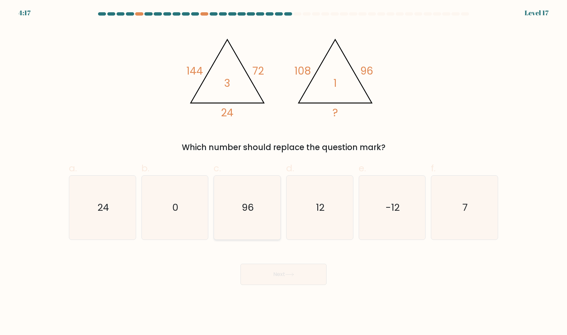
click at [246, 202] on text "96" at bounding box center [248, 207] width 12 height 13
click at [283, 172] on input "c. 96" at bounding box center [283, 170] width 0 height 4
radio input "true"
click at [304, 270] on button "Next" at bounding box center [283, 274] width 86 height 21
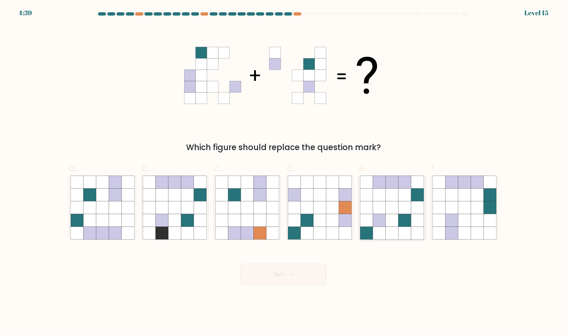
click at [393, 205] on icon at bounding box center [392, 207] width 13 height 13
click at [284, 172] on input "e." at bounding box center [283, 170] width 0 height 4
radio input "true"
click at [308, 278] on button "Next" at bounding box center [283, 274] width 86 height 21
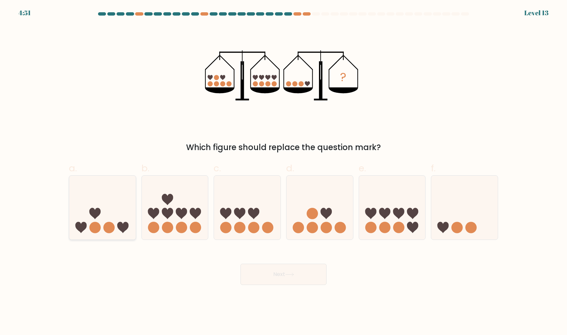
click at [104, 229] on circle at bounding box center [108, 227] width 11 height 11
click at [283, 172] on input "a." at bounding box center [283, 170] width 0 height 4
radio input "true"
click at [302, 276] on button "Next" at bounding box center [283, 274] width 86 height 21
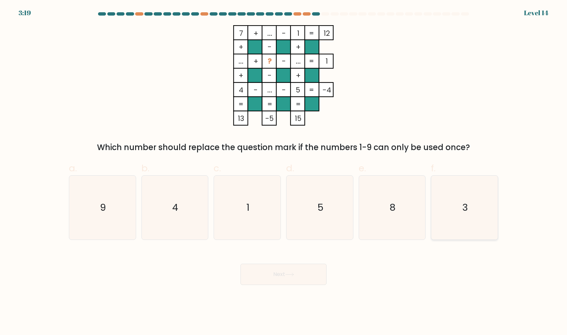
click at [488, 218] on icon "3" at bounding box center [464, 207] width 64 height 64
click at [284, 172] on input "f. 3" at bounding box center [283, 170] width 0 height 4
radio input "true"
click at [272, 277] on button "Next" at bounding box center [283, 274] width 86 height 21
click at [305, 271] on button "Next" at bounding box center [283, 274] width 86 height 21
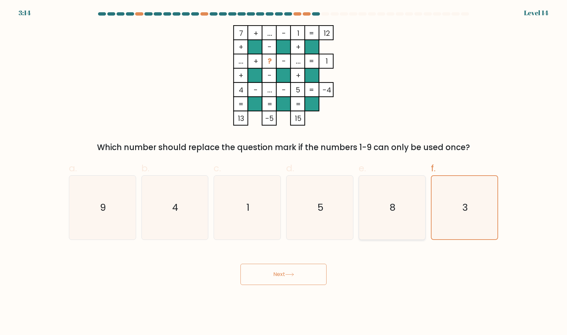
click at [397, 213] on icon "8" at bounding box center [392, 207] width 64 height 64
click at [284, 172] on input "e. 8" at bounding box center [283, 170] width 0 height 4
radio input "true"
click at [453, 213] on icon "3" at bounding box center [464, 207] width 64 height 64
click at [284, 172] on input "f. 3" at bounding box center [283, 170] width 0 height 4
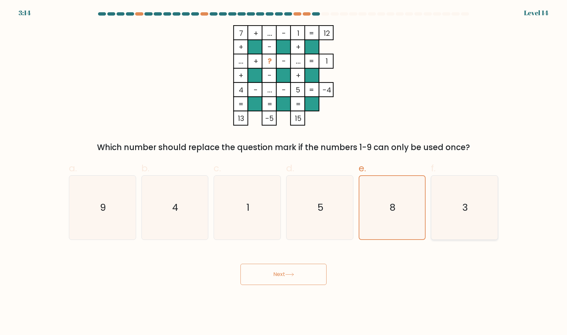
radio input "true"
click at [455, 213] on icon "3" at bounding box center [464, 207] width 63 height 63
click at [284, 172] on input "f. 3" at bounding box center [283, 170] width 0 height 4
click at [309, 274] on button "Next" at bounding box center [283, 274] width 86 height 21
click at [283, 273] on button "Next" at bounding box center [283, 274] width 86 height 21
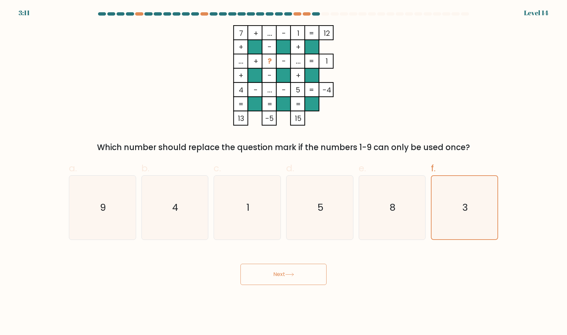
click at [276, 273] on button "Next" at bounding box center [283, 274] width 86 height 21
click at [310, 273] on button "Next" at bounding box center [283, 274] width 86 height 21
click at [309, 274] on button "Next" at bounding box center [283, 274] width 86 height 21
click at [313, 275] on button "Next" at bounding box center [283, 274] width 86 height 21
click at [317, 275] on button "Next" at bounding box center [283, 274] width 86 height 21
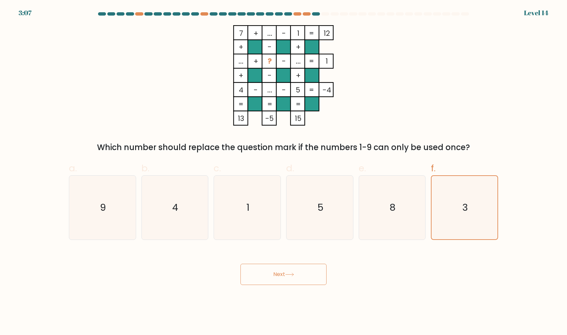
click at [290, 274] on icon at bounding box center [289, 275] width 9 height 4
click at [276, 274] on button "Next" at bounding box center [283, 274] width 86 height 21
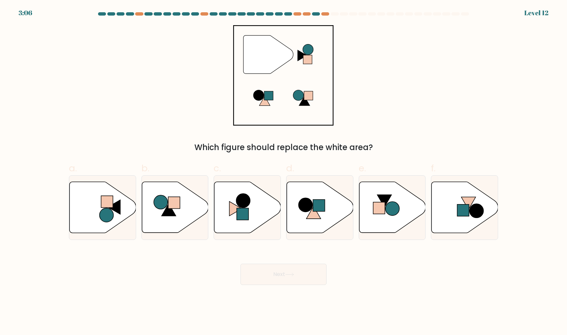
click at [263, 274] on button "Next" at bounding box center [283, 274] width 86 height 21
click at [207, 276] on div "Next" at bounding box center [283, 266] width 437 height 37
click at [237, 205] on icon at bounding box center [247, 206] width 67 height 51
click at [283, 172] on input "c." at bounding box center [283, 170] width 0 height 4
radio input "true"
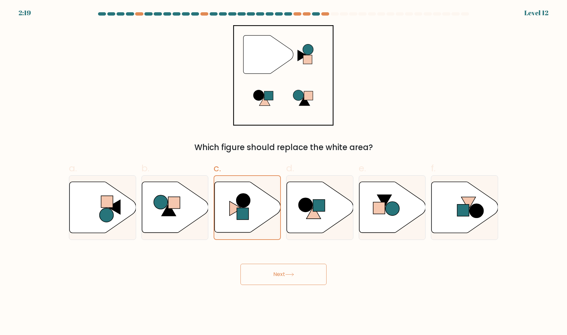
click at [276, 289] on body "2:19 Level 12" at bounding box center [283, 167] width 567 height 335
click at [283, 278] on button "Next" at bounding box center [283, 274] width 86 height 21
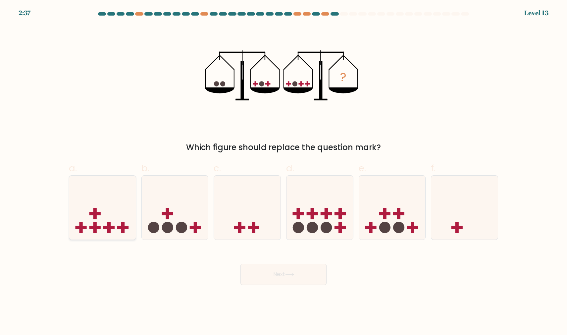
click at [102, 188] on icon at bounding box center [102, 207] width 67 height 55
click at [283, 172] on input "a." at bounding box center [283, 170] width 0 height 4
radio input "true"
click at [309, 271] on button "Next" at bounding box center [283, 274] width 86 height 21
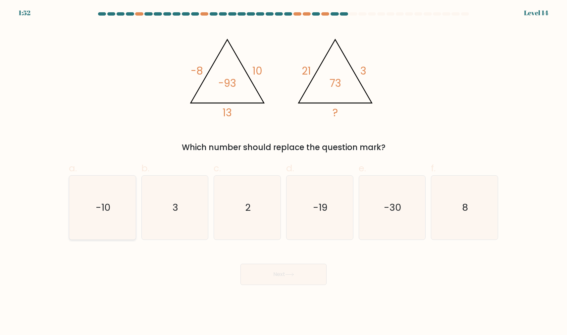
click at [93, 206] on icon "-10" at bounding box center [103, 207] width 64 height 64
click at [283, 172] on input "a. -10" at bounding box center [283, 170] width 0 height 4
radio input "true"
click at [304, 276] on button "Next" at bounding box center [283, 274] width 86 height 21
click at [189, 305] on body "1:47 Level 14" at bounding box center [283, 167] width 567 height 335
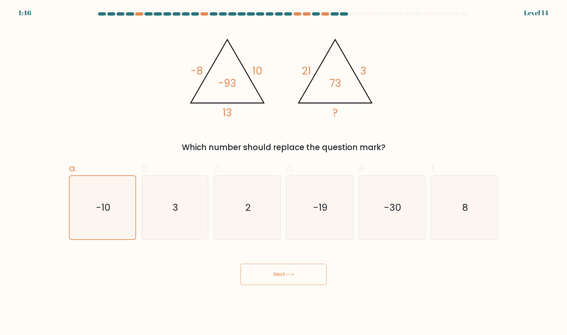
click at [293, 274] on icon at bounding box center [289, 274] width 8 height 3
click at [275, 274] on button "Next" at bounding box center [283, 274] width 86 height 21
click at [312, 274] on button "Next" at bounding box center [283, 274] width 86 height 21
click at [274, 275] on button "Next" at bounding box center [283, 274] width 86 height 21
click at [155, 216] on icon "3" at bounding box center [175, 207] width 64 height 64
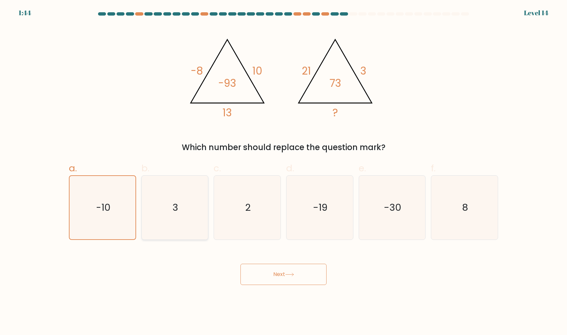
click at [283, 172] on input "b. 3" at bounding box center [283, 170] width 0 height 4
radio input "true"
click at [117, 216] on icon "-10" at bounding box center [103, 207] width 64 height 64
click at [283, 172] on input "a. -10" at bounding box center [283, 170] width 0 height 4
radio input "true"
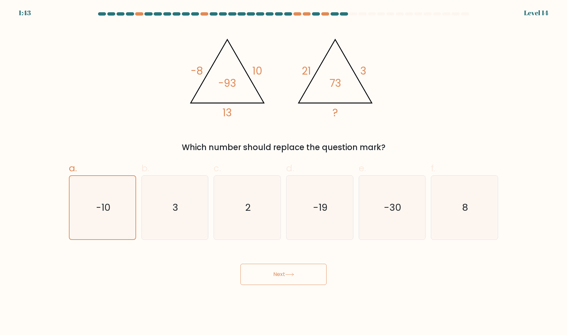
click at [258, 271] on button "Next" at bounding box center [283, 274] width 86 height 21
click at [292, 273] on icon at bounding box center [289, 275] width 9 height 4
click at [310, 273] on button "Next" at bounding box center [283, 274] width 86 height 21
click at [372, 278] on div "Next" at bounding box center [283, 266] width 437 height 37
click at [298, 272] on button "Next" at bounding box center [283, 274] width 86 height 21
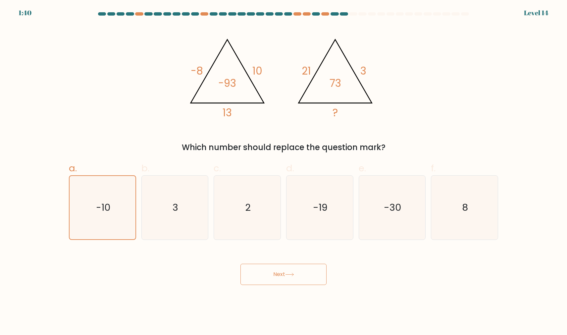
click at [350, 276] on div "Next" at bounding box center [283, 266] width 437 height 37
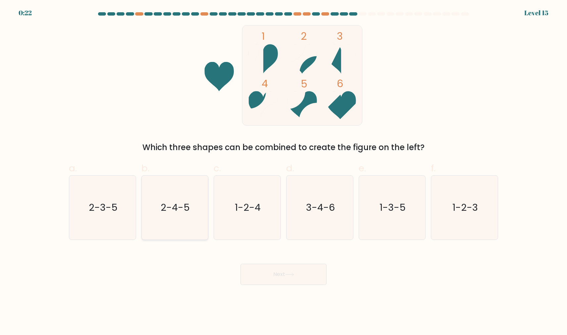
click at [161, 230] on icon "2-4-5" at bounding box center [175, 207] width 64 height 64
click at [283, 172] on input "b. 2-4-5" at bounding box center [283, 170] width 0 height 4
radio input "true"
click at [302, 270] on button "Next" at bounding box center [283, 274] width 86 height 21
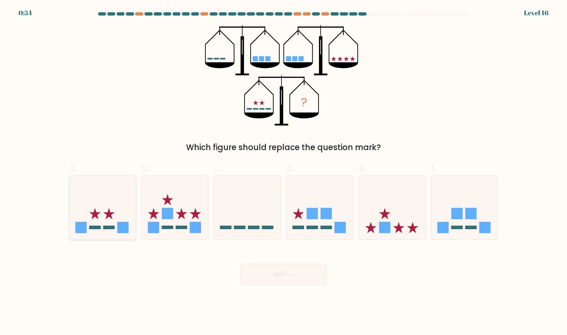
click at [93, 209] on icon at bounding box center [102, 207] width 67 height 55
click at [283, 172] on input "a." at bounding box center [283, 170] width 0 height 4
radio input "true"
click at [314, 276] on button "Next" at bounding box center [283, 274] width 86 height 21
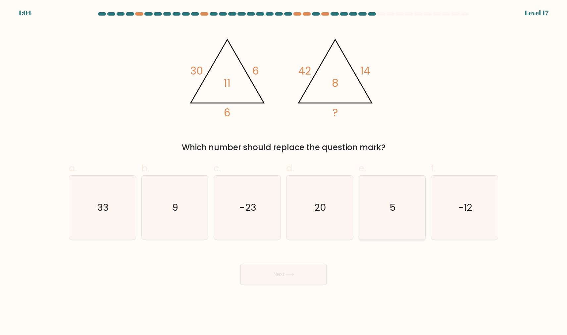
click at [394, 222] on icon "5" at bounding box center [392, 207] width 64 height 64
click at [284, 172] on input "e. 5" at bounding box center [283, 170] width 0 height 4
radio input "true"
click at [315, 272] on button "Next" at bounding box center [283, 274] width 86 height 21
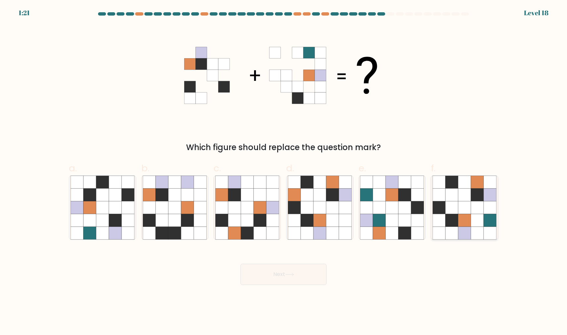
click at [469, 208] on icon at bounding box center [464, 207] width 13 height 13
click at [284, 172] on input "f." at bounding box center [283, 170] width 0 height 4
radio input "true"
click at [276, 277] on button "Next" at bounding box center [283, 274] width 86 height 21
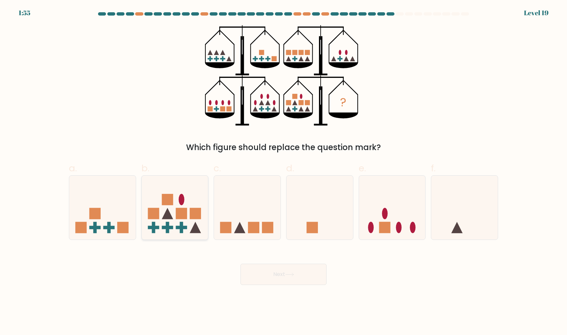
click at [190, 218] on rect at bounding box center [195, 213] width 11 height 11
click at [283, 172] on input "b." at bounding box center [283, 170] width 0 height 4
radio input "true"
click at [307, 279] on button "Next" at bounding box center [283, 274] width 86 height 21
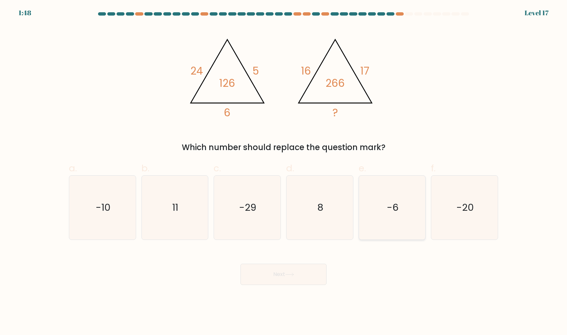
click at [363, 184] on icon "-6" at bounding box center [392, 207] width 64 height 64
click at [284, 172] on input "e. -6" at bounding box center [283, 170] width 0 height 4
radio input "true"
click at [309, 275] on button "Next" at bounding box center [283, 274] width 86 height 21
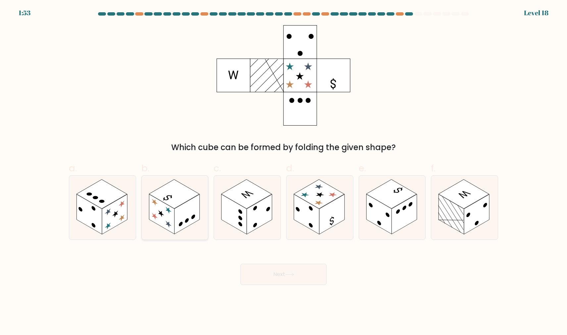
click at [170, 210] on rect at bounding box center [161, 214] width 25 height 40
click at [283, 172] on input "b." at bounding box center [283, 170] width 0 height 4
radio input "true"
click at [297, 278] on button "Next" at bounding box center [283, 274] width 86 height 21
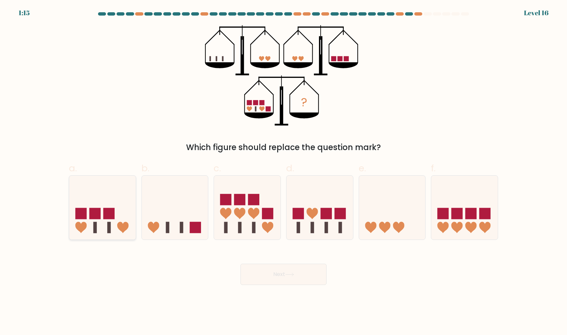
click at [95, 203] on icon at bounding box center [102, 207] width 67 height 55
click at [283, 172] on input "a." at bounding box center [283, 170] width 0 height 4
radio input "true"
click at [301, 273] on button "Next" at bounding box center [283, 274] width 86 height 21
click at [304, 275] on button "Next" at bounding box center [283, 274] width 86 height 21
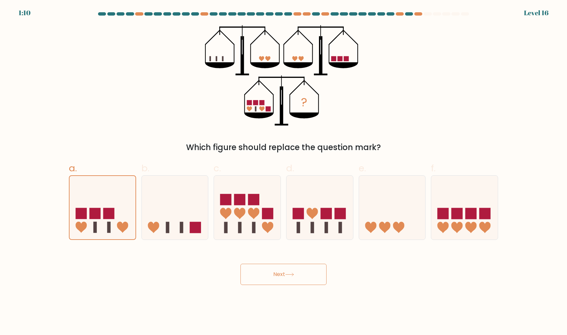
click at [174, 290] on body "1:10 Level 16" at bounding box center [283, 167] width 567 height 335
click at [175, 207] on icon at bounding box center [175, 207] width 67 height 55
click at [283, 172] on input "b." at bounding box center [283, 170] width 0 height 4
radio input "true"
click at [109, 207] on icon at bounding box center [102, 207] width 67 height 55
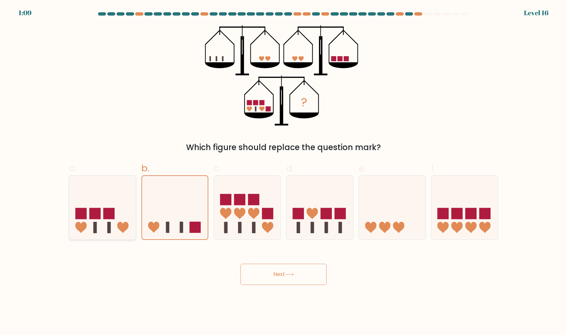
click at [283, 172] on input "a." at bounding box center [283, 170] width 0 height 4
radio input "true"
click at [292, 274] on icon at bounding box center [289, 274] width 8 height 3
click at [309, 275] on button "Next" at bounding box center [283, 274] width 86 height 21
click at [255, 275] on button "Next" at bounding box center [283, 274] width 86 height 21
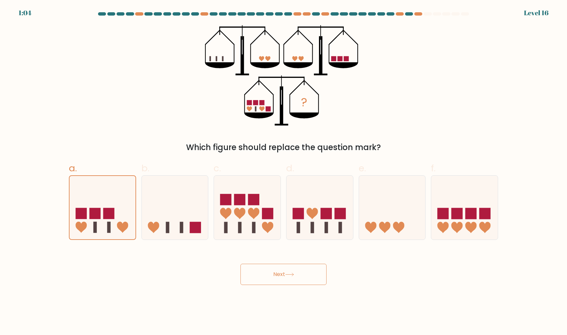
click at [276, 273] on button "Next" at bounding box center [283, 274] width 86 height 21
click at [374, 284] on div "Next" at bounding box center [283, 266] width 437 height 37
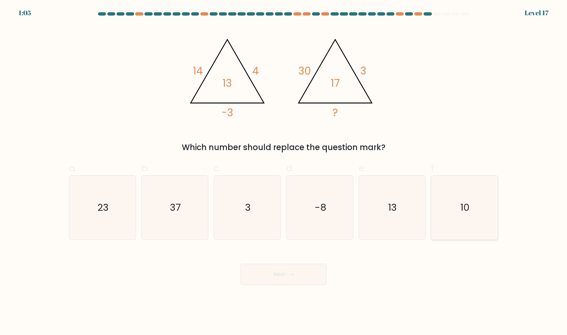
click at [442, 194] on icon "10" at bounding box center [464, 207] width 64 height 64
click at [284, 172] on input "f. 10" at bounding box center [283, 170] width 0 height 4
radio input "true"
click at [310, 276] on button "Next" at bounding box center [283, 274] width 86 height 21
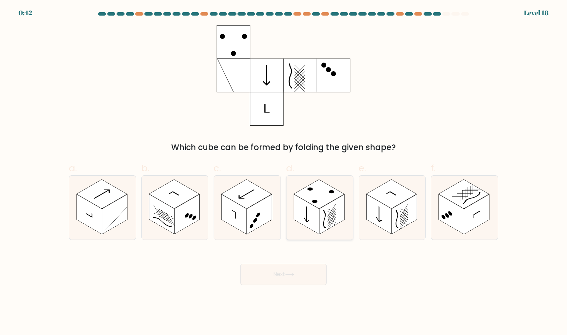
click at [348, 213] on icon at bounding box center [319, 207] width 67 height 64
click at [284, 172] on input "d." at bounding box center [283, 170] width 0 height 4
radio input "true"
click at [312, 273] on button "Next" at bounding box center [283, 274] width 86 height 21
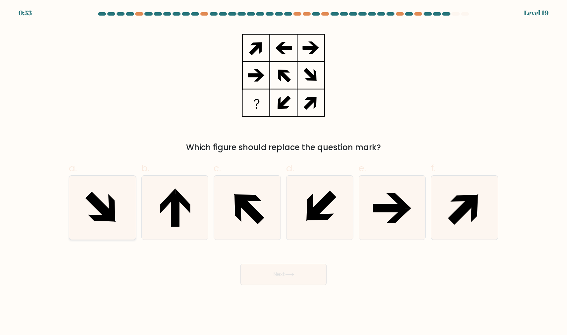
click at [114, 229] on icon at bounding box center [103, 207] width 64 height 64
click at [283, 172] on input "a." at bounding box center [283, 170] width 0 height 4
radio input "true"
click at [308, 273] on button "Next" at bounding box center [283, 274] width 86 height 21
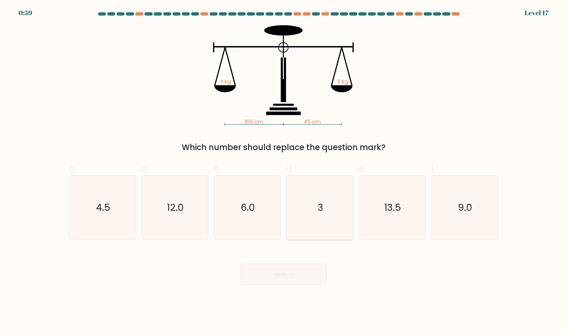
click at [325, 211] on icon "3" at bounding box center [320, 207] width 64 height 64
click at [284, 172] on input "d. 3" at bounding box center [283, 170] width 0 height 4
radio input "true"
click at [293, 273] on icon at bounding box center [289, 275] width 9 height 4
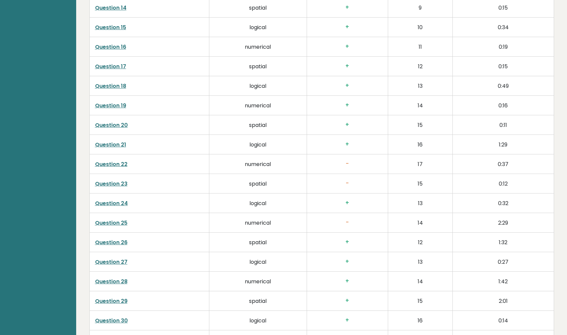
scroll to position [1339, 0]
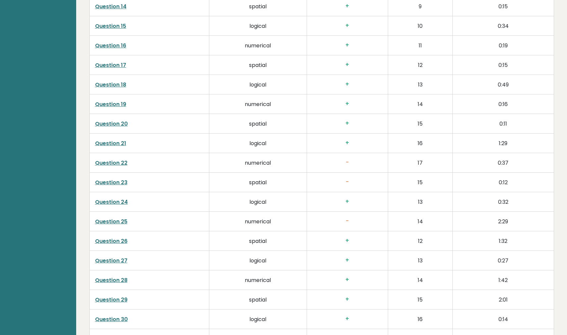
click at [347, 167] on td "-" at bounding box center [347, 163] width 81 height 20
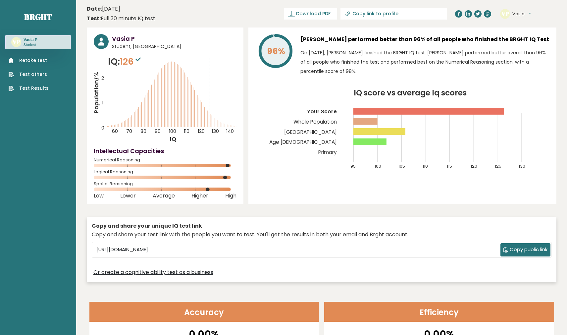
scroll to position [0, 0]
